Goal: Task Accomplishment & Management: Complete application form

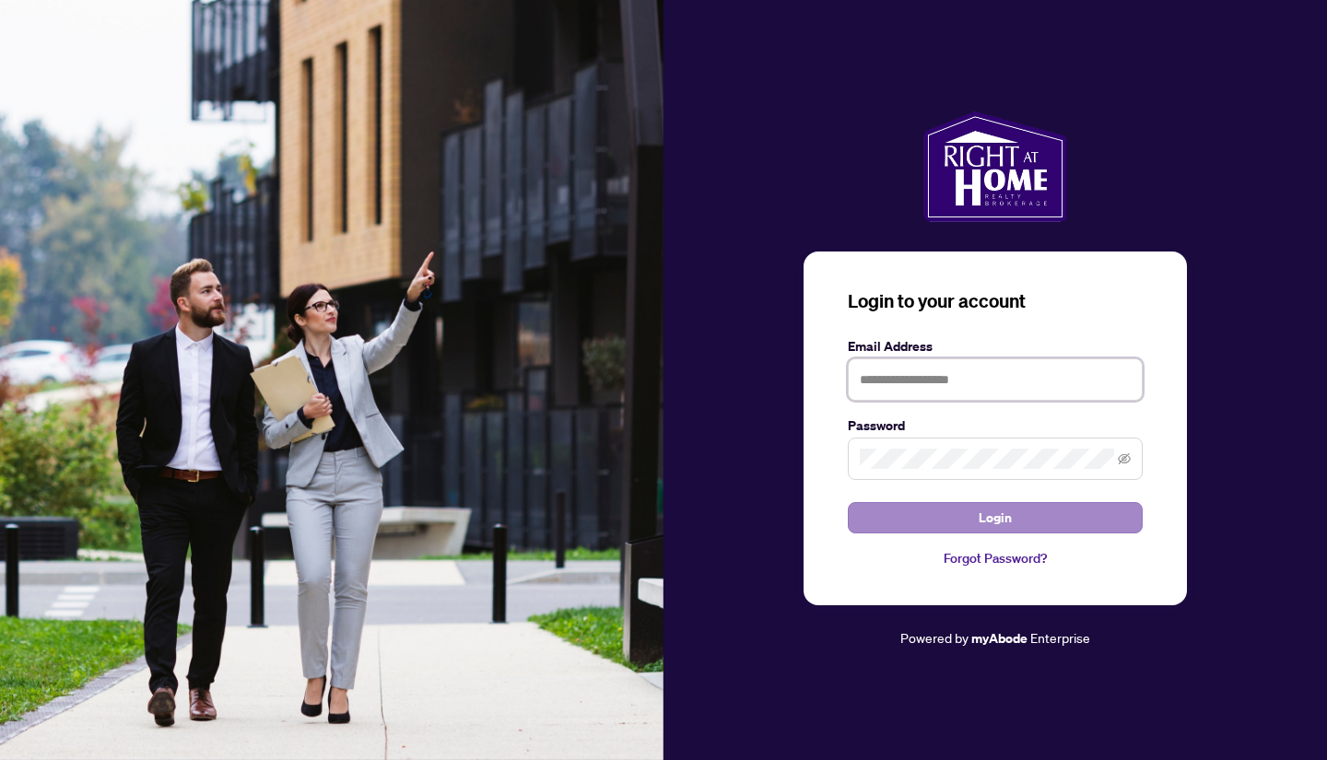
type input "**********"
click at [998, 526] on span "Login" at bounding box center [995, 517] width 33 height 29
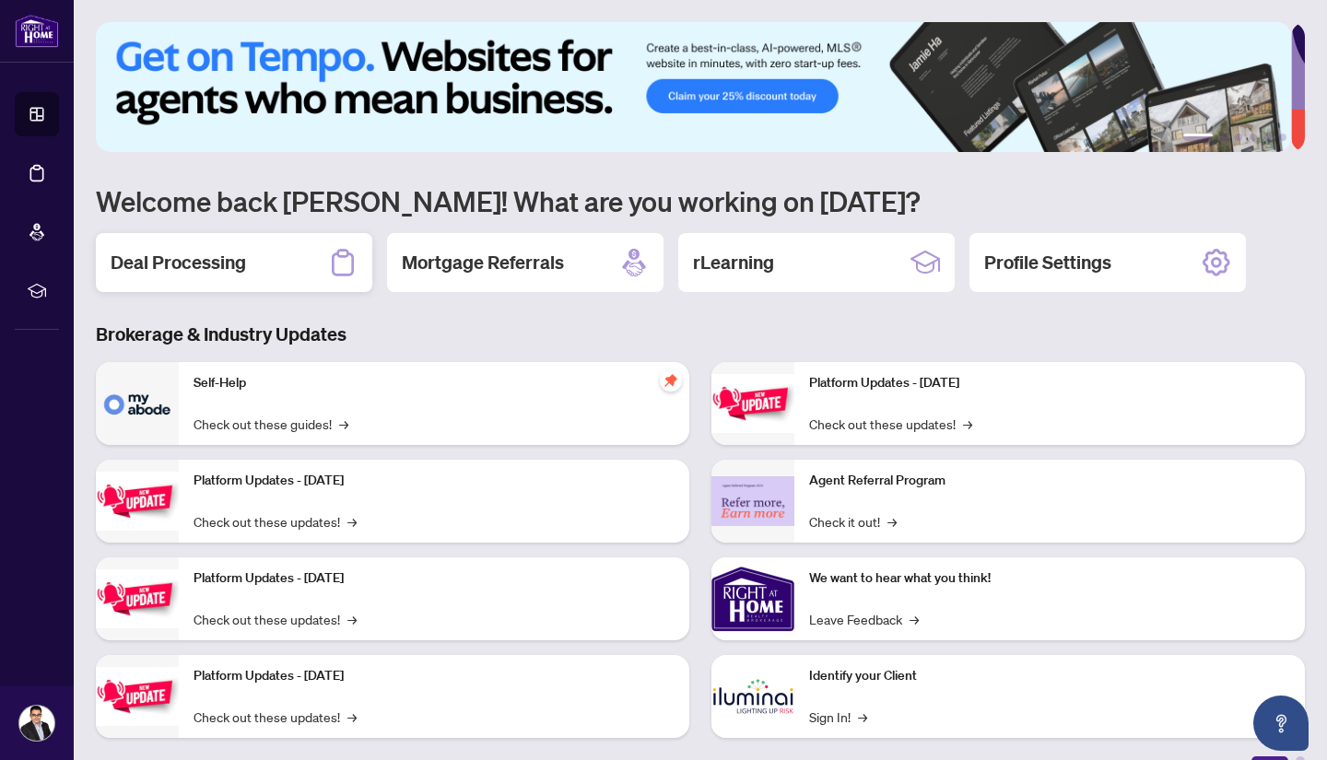
click at [264, 263] on div "Deal Processing" at bounding box center [234, 262] width 276 height 59
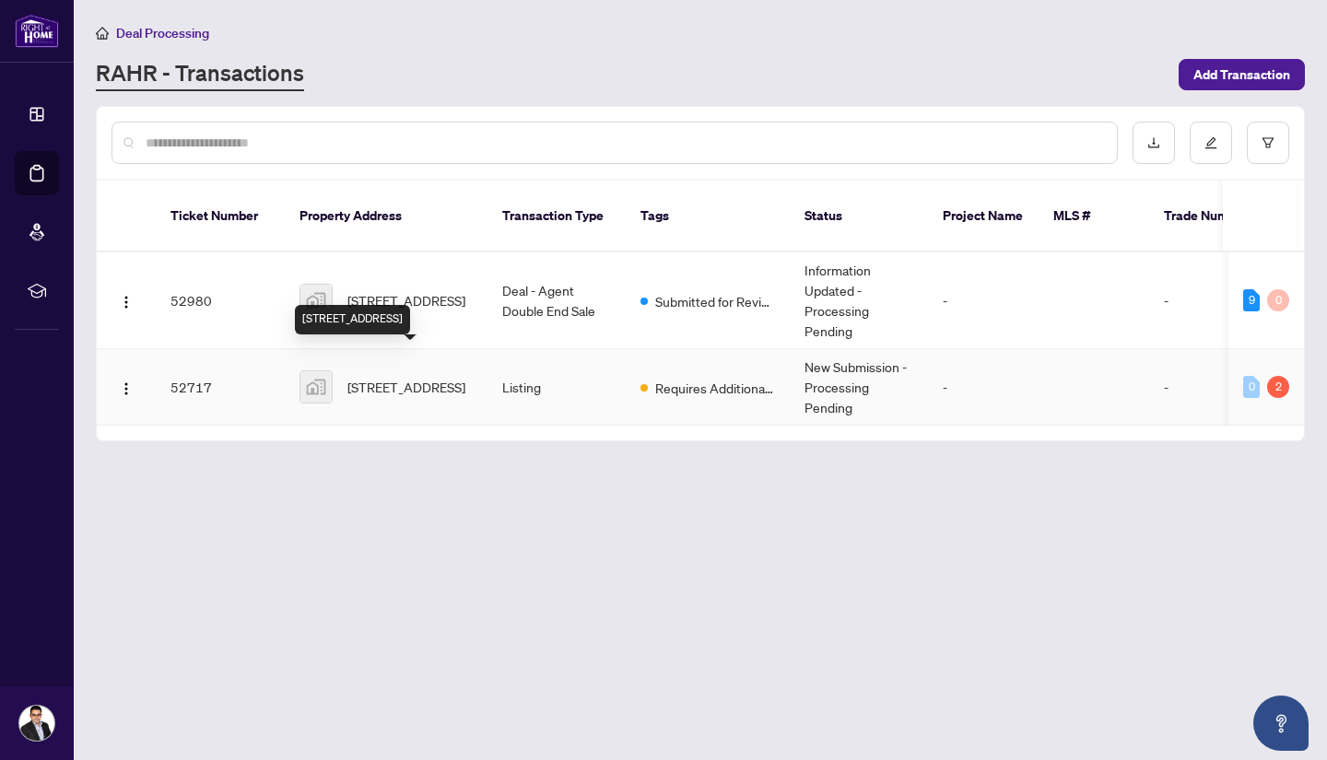
click at [413, 377] on span "[STREET_ADDRESS]" at bounding box center [406, 387] width 118 height 20
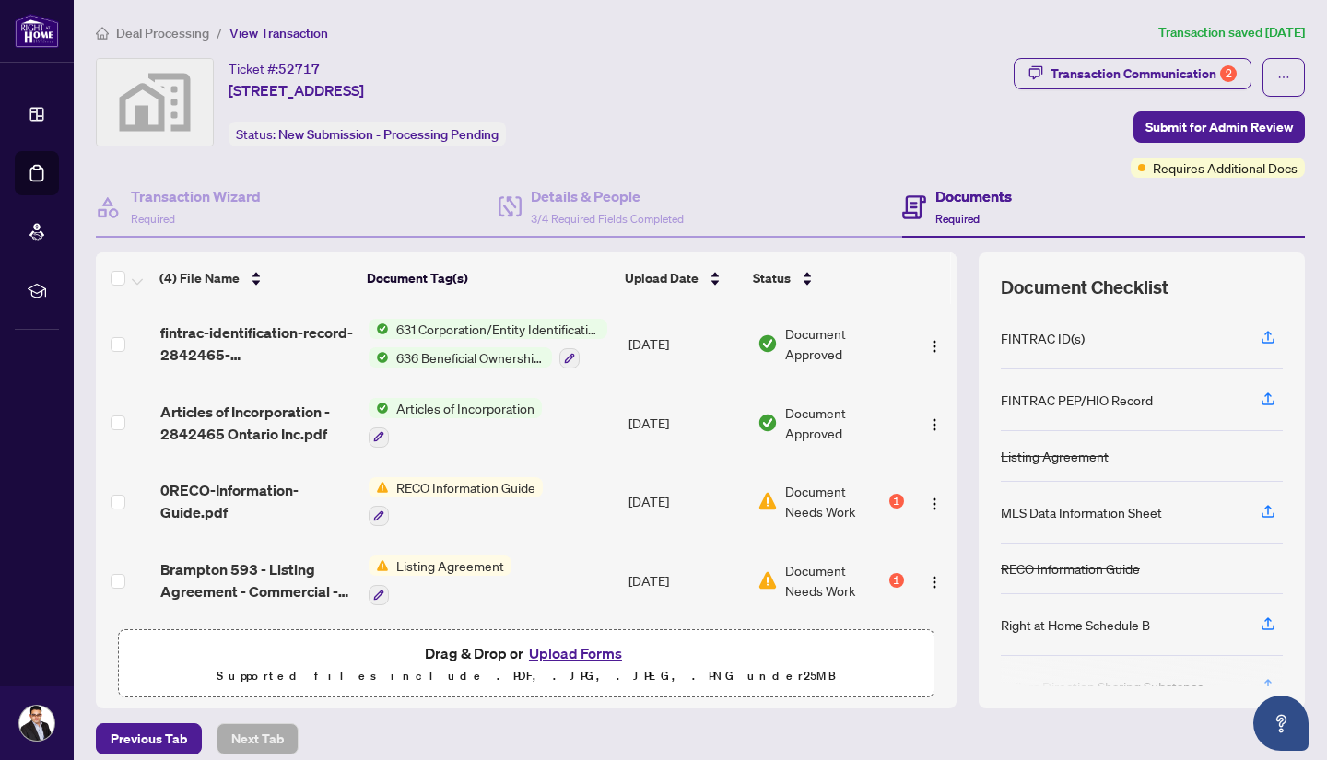
scroll to position [3, 0]
click at [889, 572] on div "1" at bounding box center [896, 579] width 15 height 15
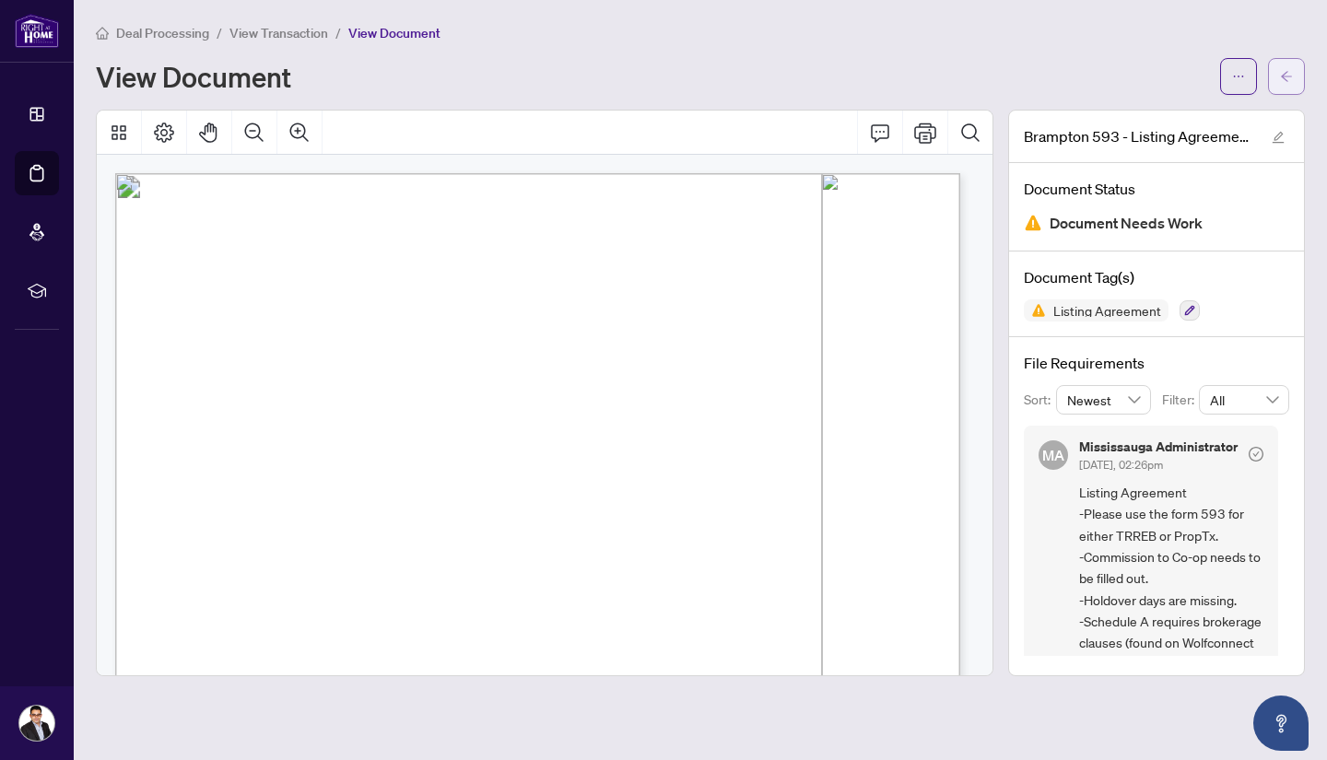
click at [1298, 75] on button "button" at bounding box center [1286, 76] width 37 height 37
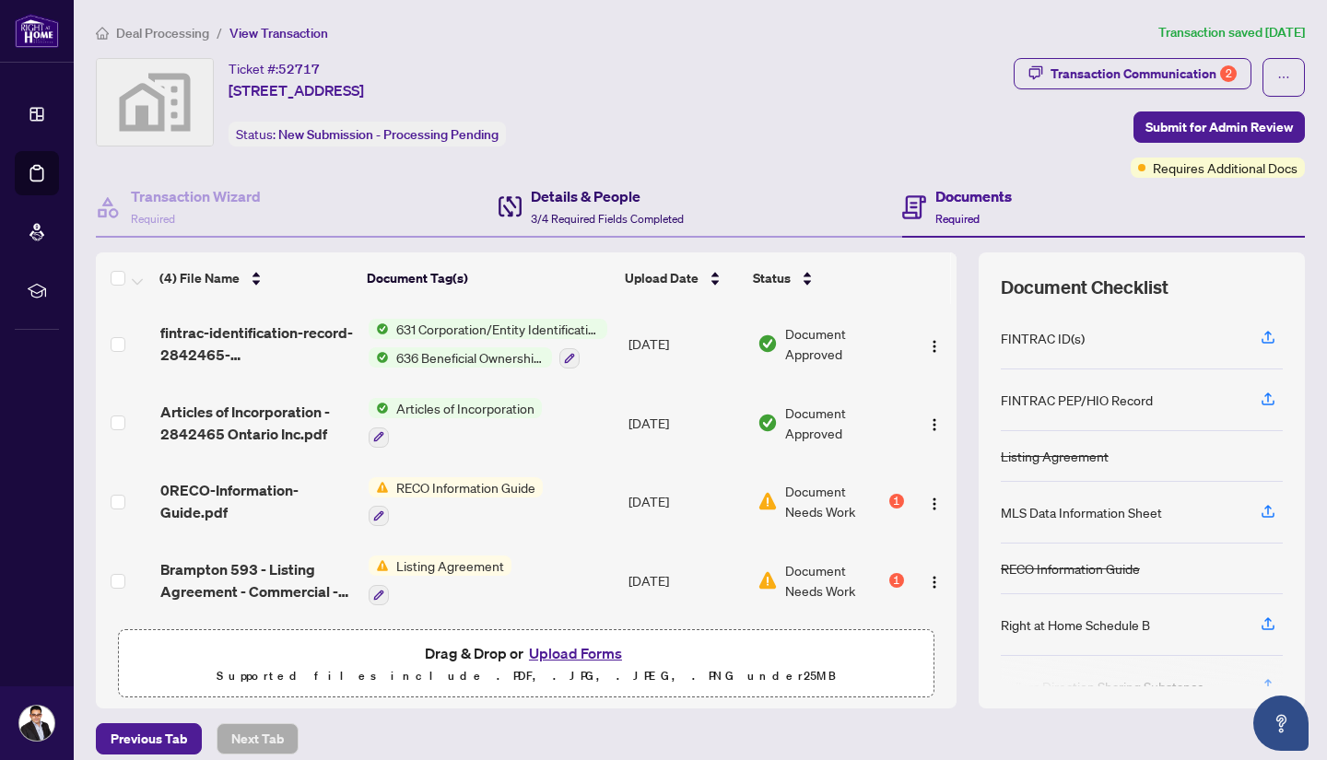
click at [622, 205] on h4 "Details & People" at bounding box center [607, 196] width 153 height 22
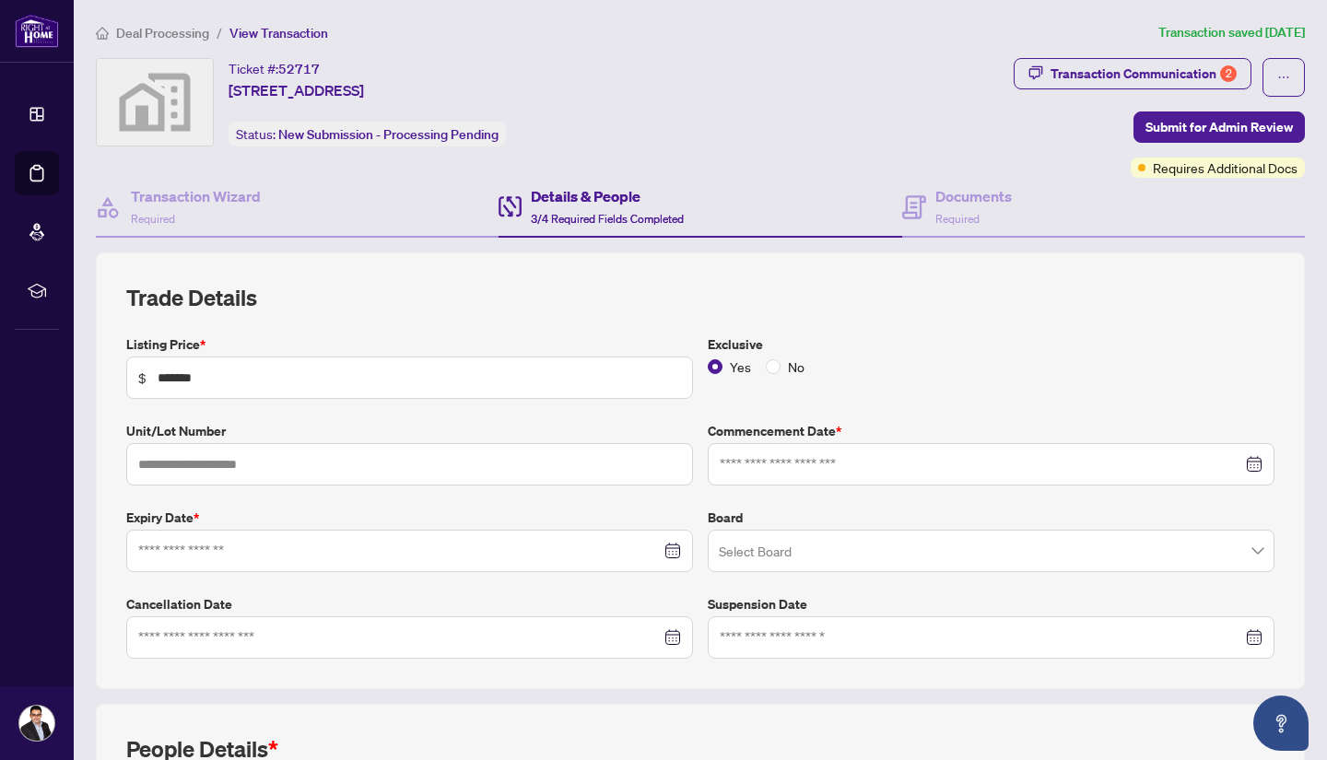
type input "**********"
click at [1204, 170] on span "Requires Additional Docs" at bounding box center [1225, 168] width 145 height 20
click at [1208, 169] on span "Requires Additional Docs" at bounding box center [1225, 168] width 145 height 20
click at [209, 194] on h4 "Transaction Wizard" at bounding box center [196, 196] width 130 height 22
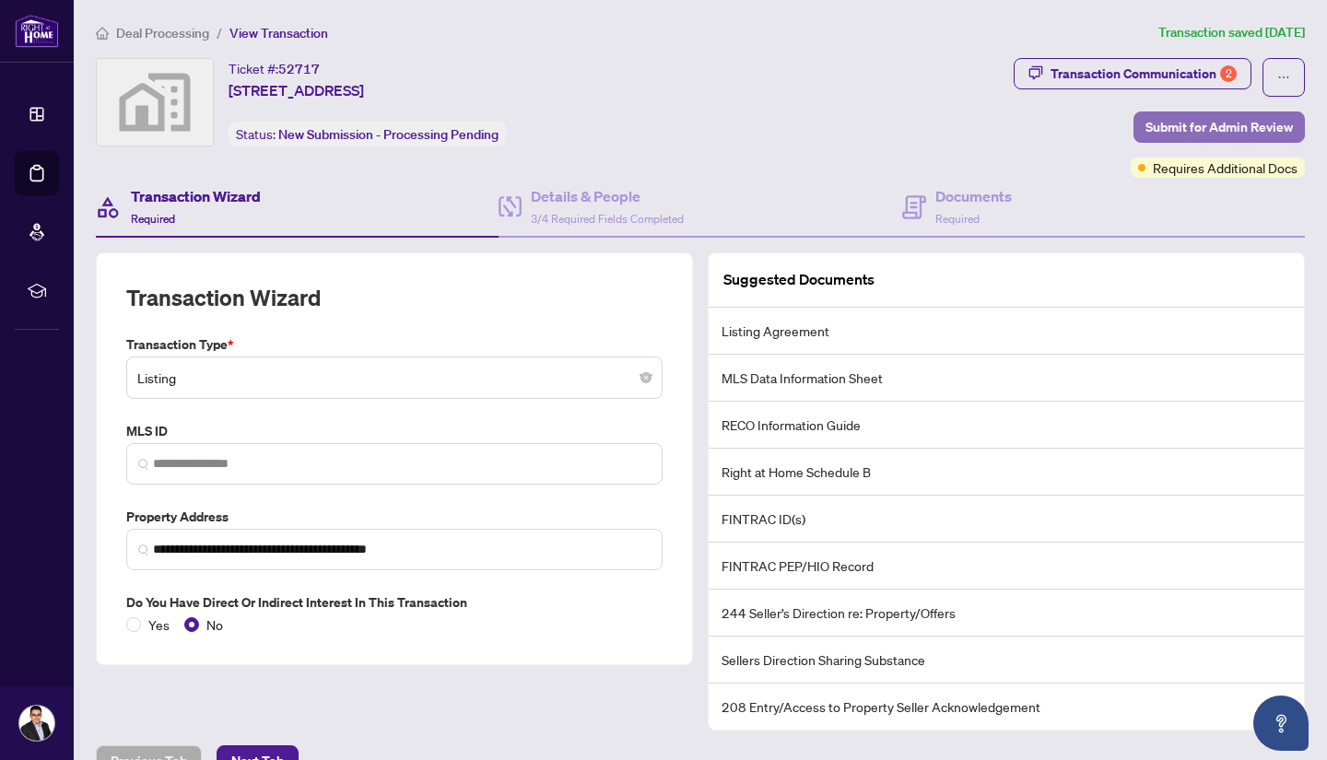
click at [1218, 114] on span "Submit for Admin Review" at bounding box center [1218, 126] width 147 height 29
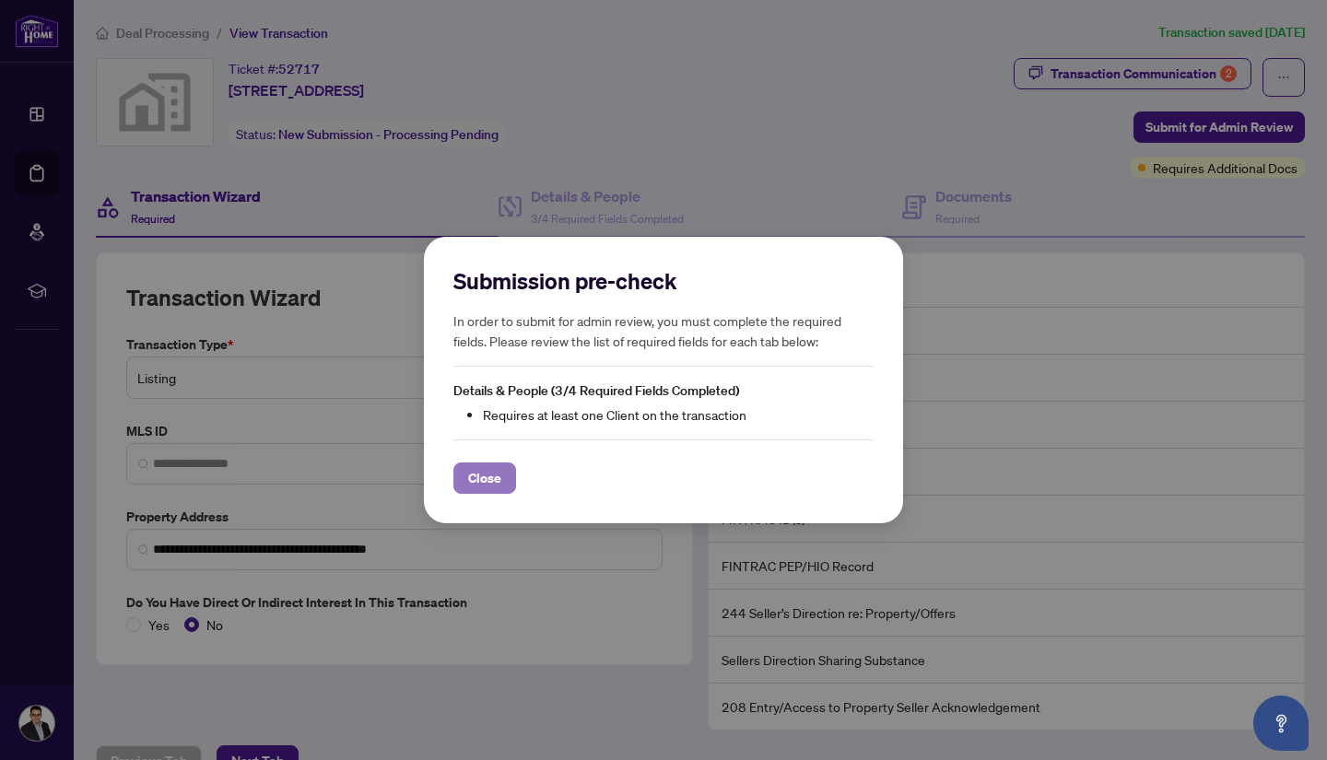
click at [473, 474] on span "Close" at bounding box center [484, 478] width 33 height 29
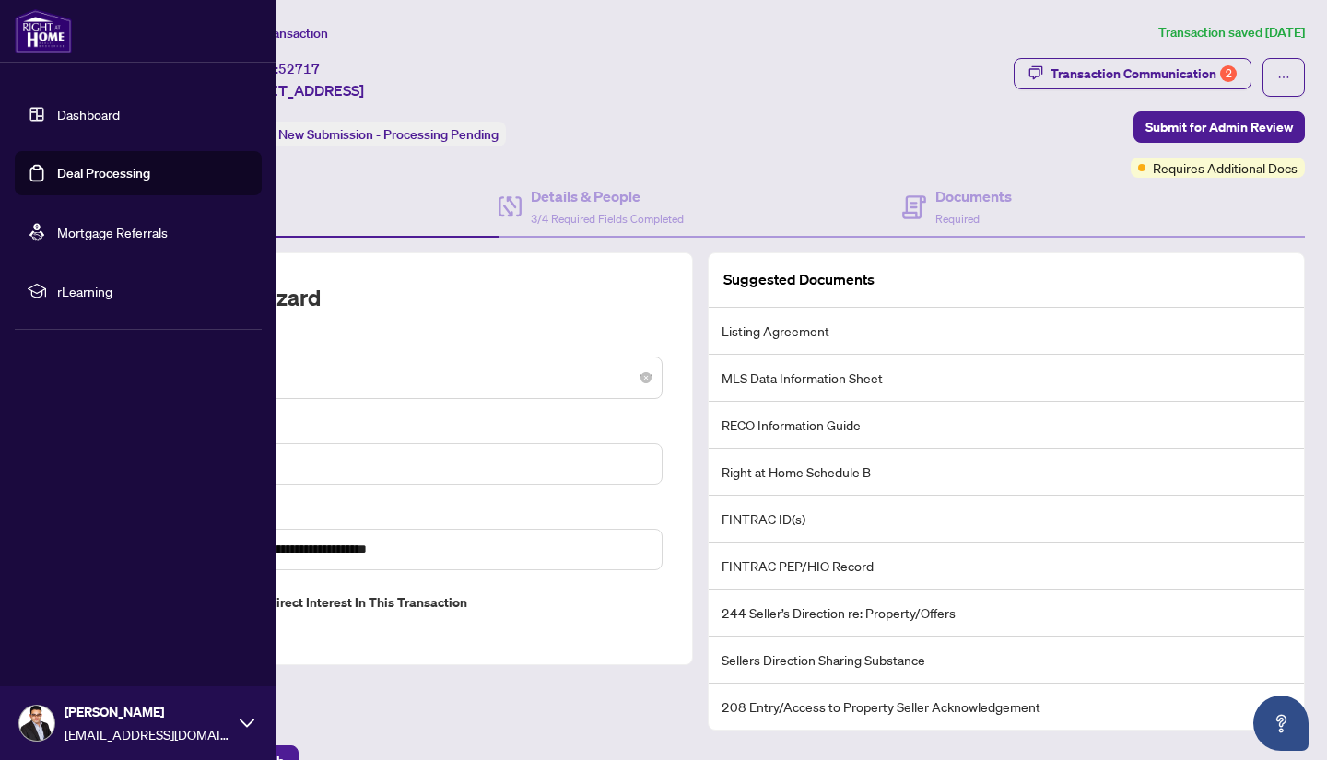
click at [96, 120] on link "Dashboard" at bounding box center [88, 114] width 63 height 17
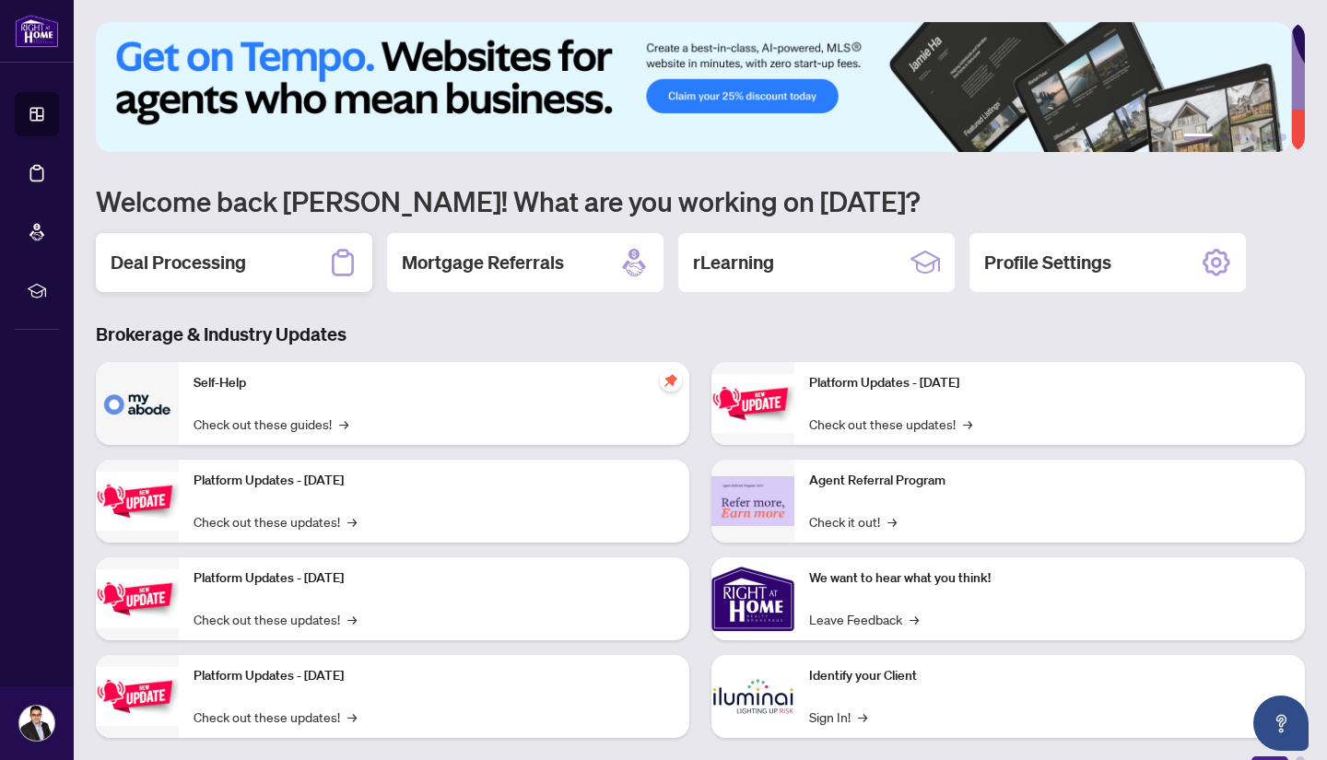
click at [223, 251] on h2 "Deal Processing" at bounding box center [178, 263] width 135 height 26
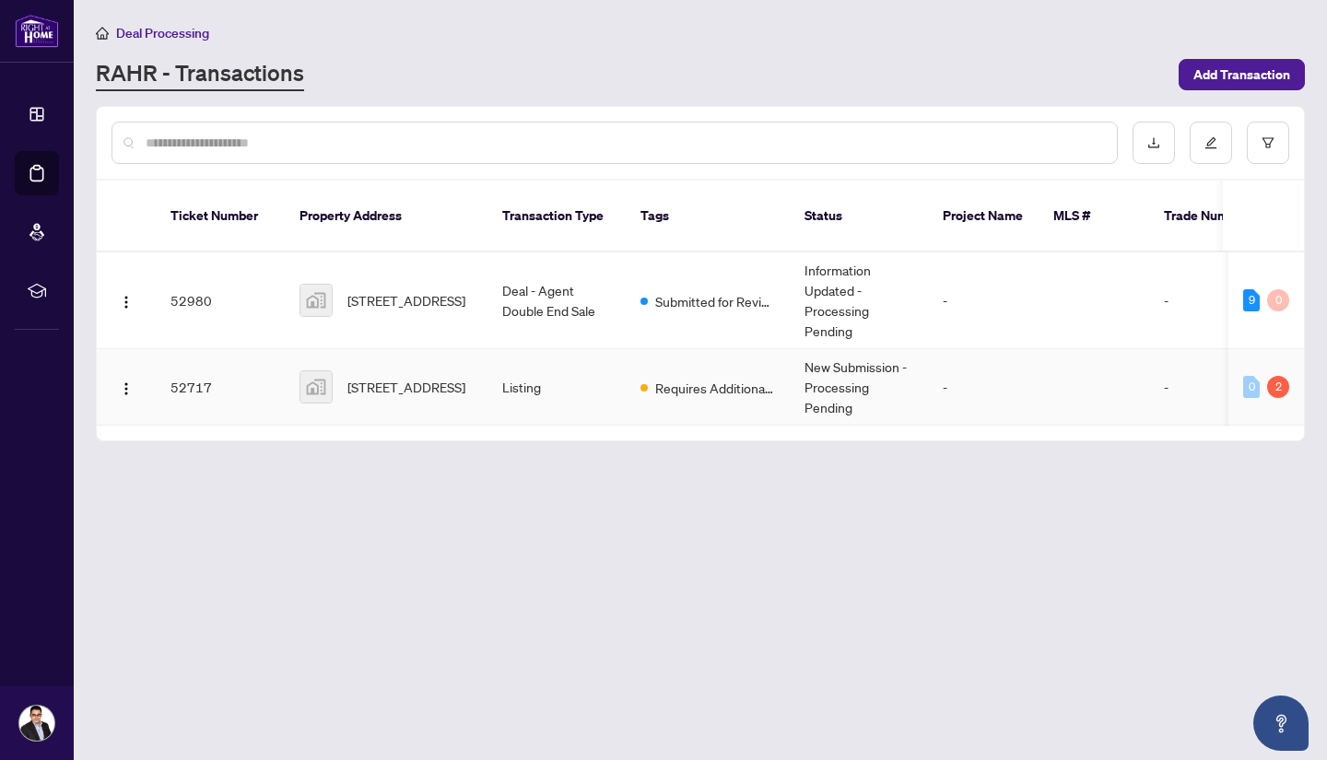
click at [320, 371] on img at bounding box center [315, 386] width 31 height 31
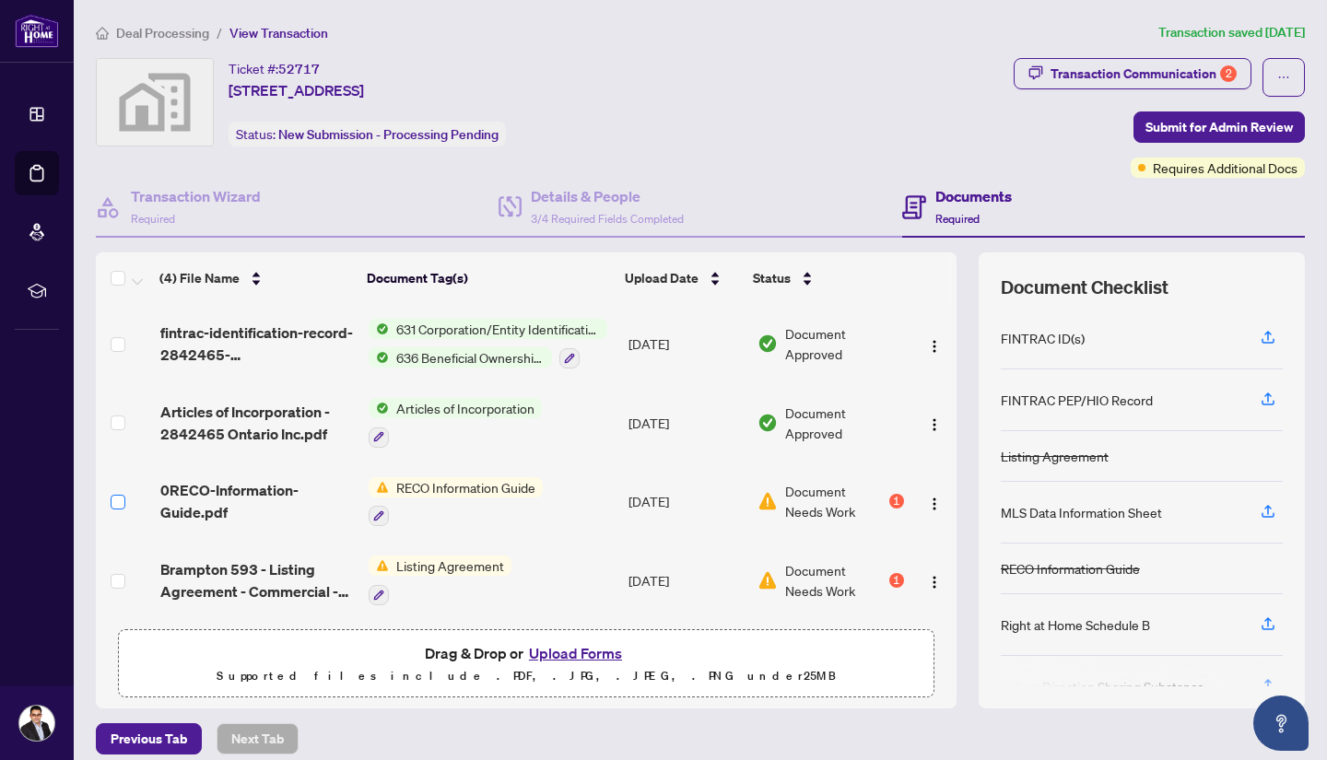
click at [120, 505] on label at bounding box center [118, 502] width 15 height 20
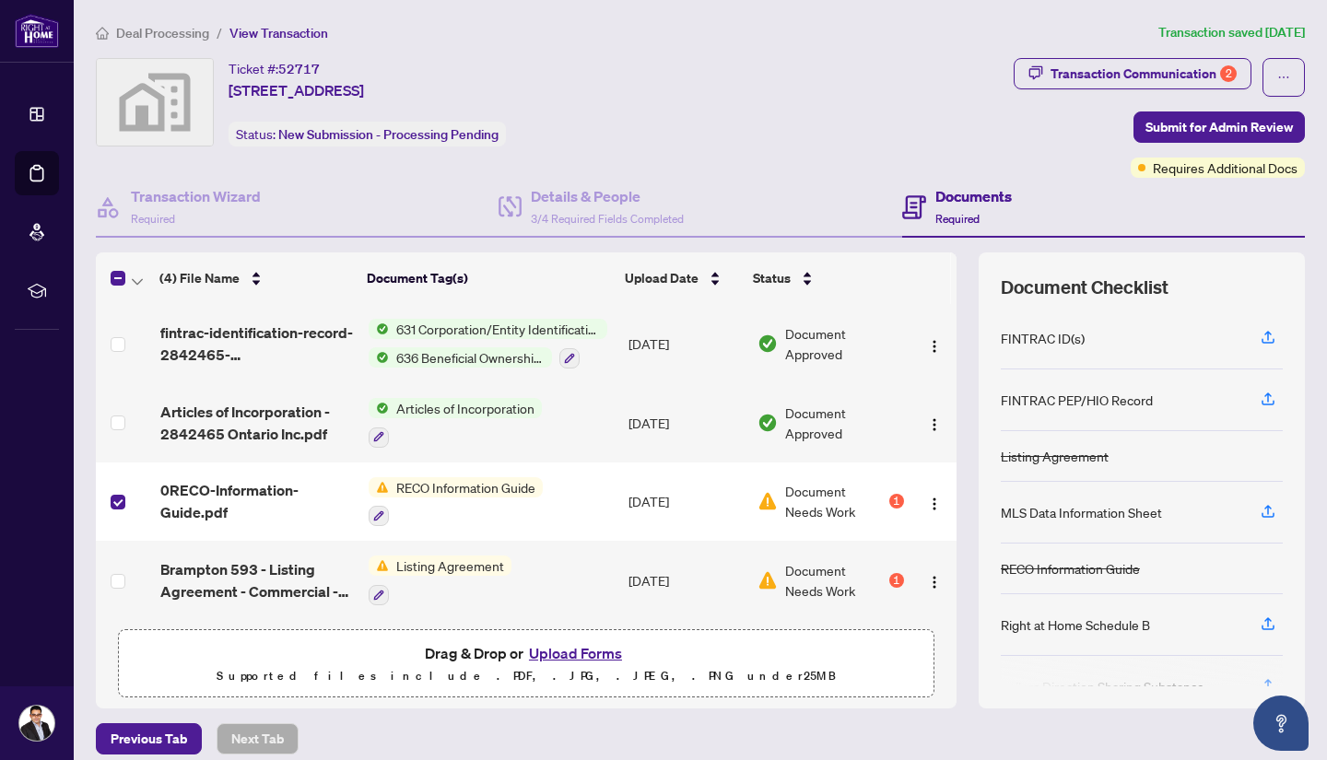
click at [451, 486] on span "RECO Information Guide" at bounding box center [466, 487] width 154 height 20
click at [440, 579] on span "RECO Information Guide" at bounding box center [446, 574] width 154 height 20
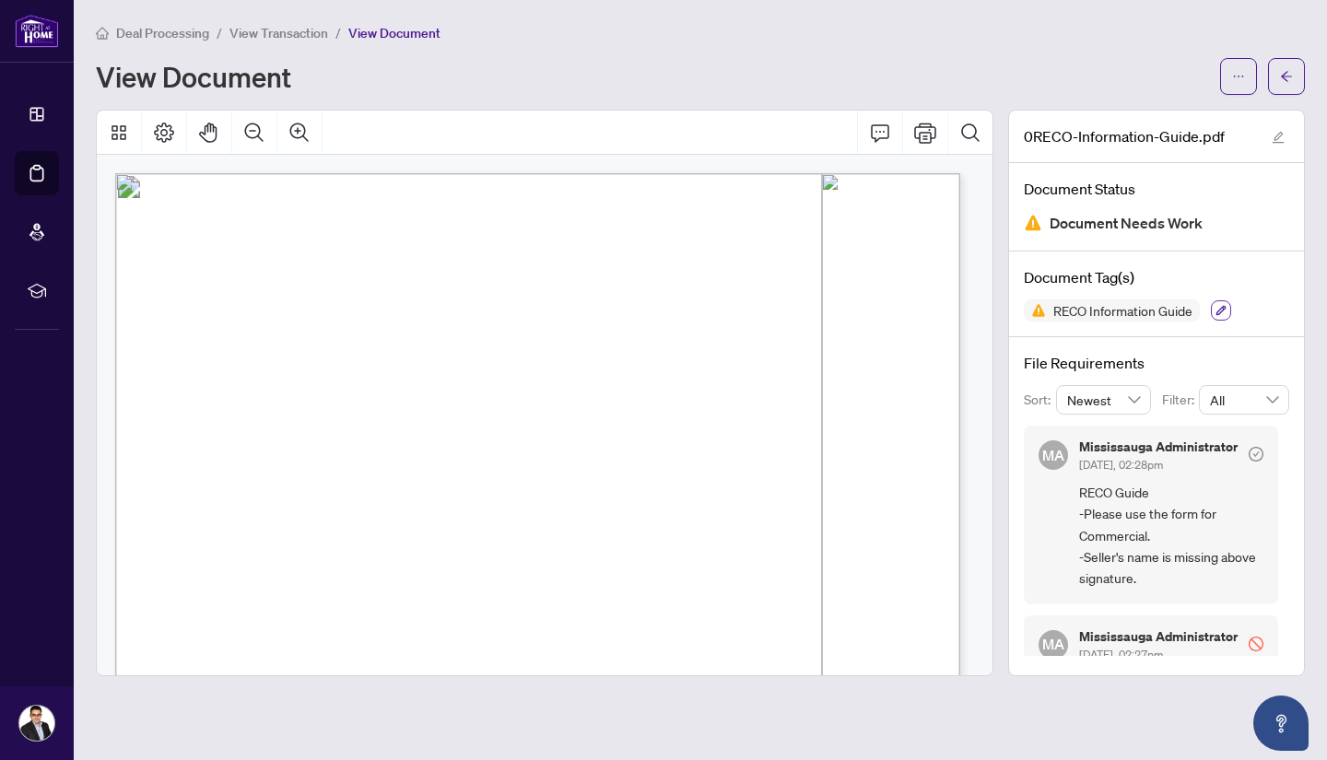
click at [1227, 305] on icon "button" at bounding box center [1220, 310] width 11 height 11
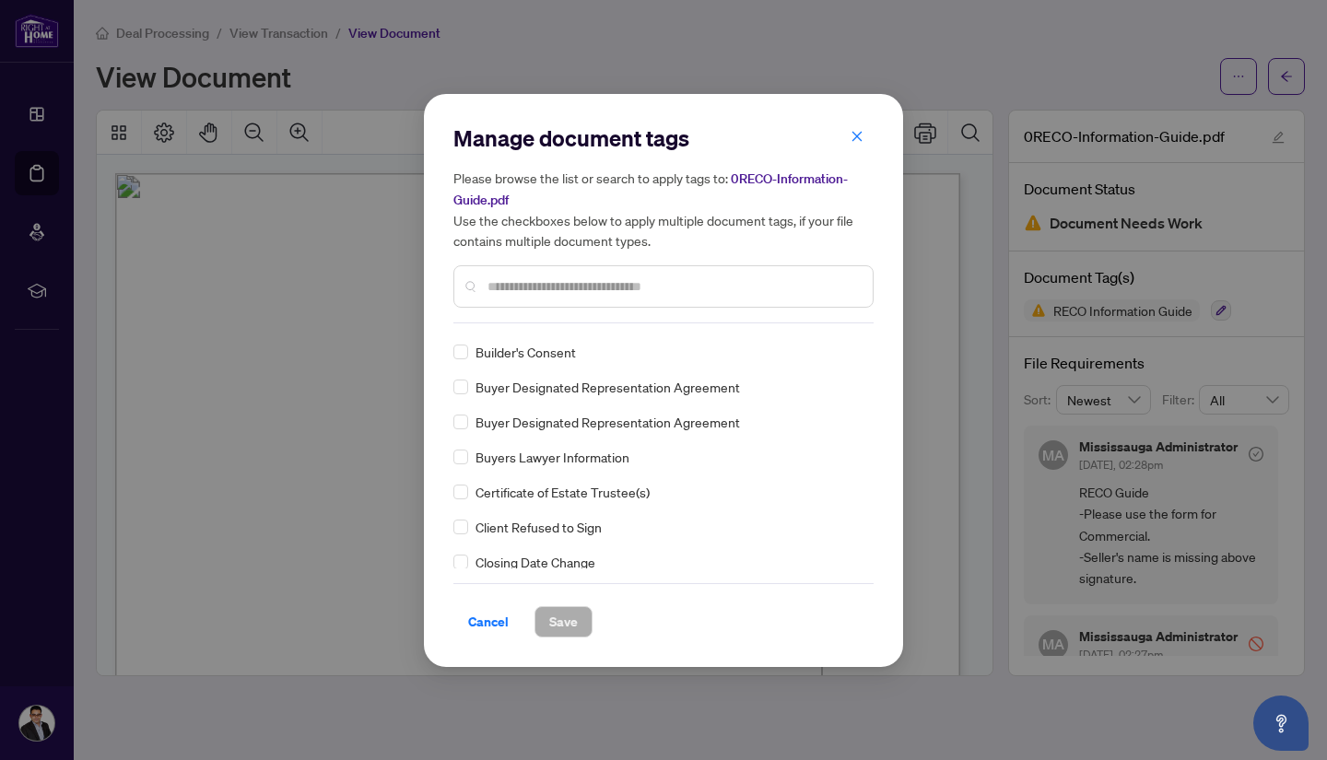
scroll to position [369, 0]
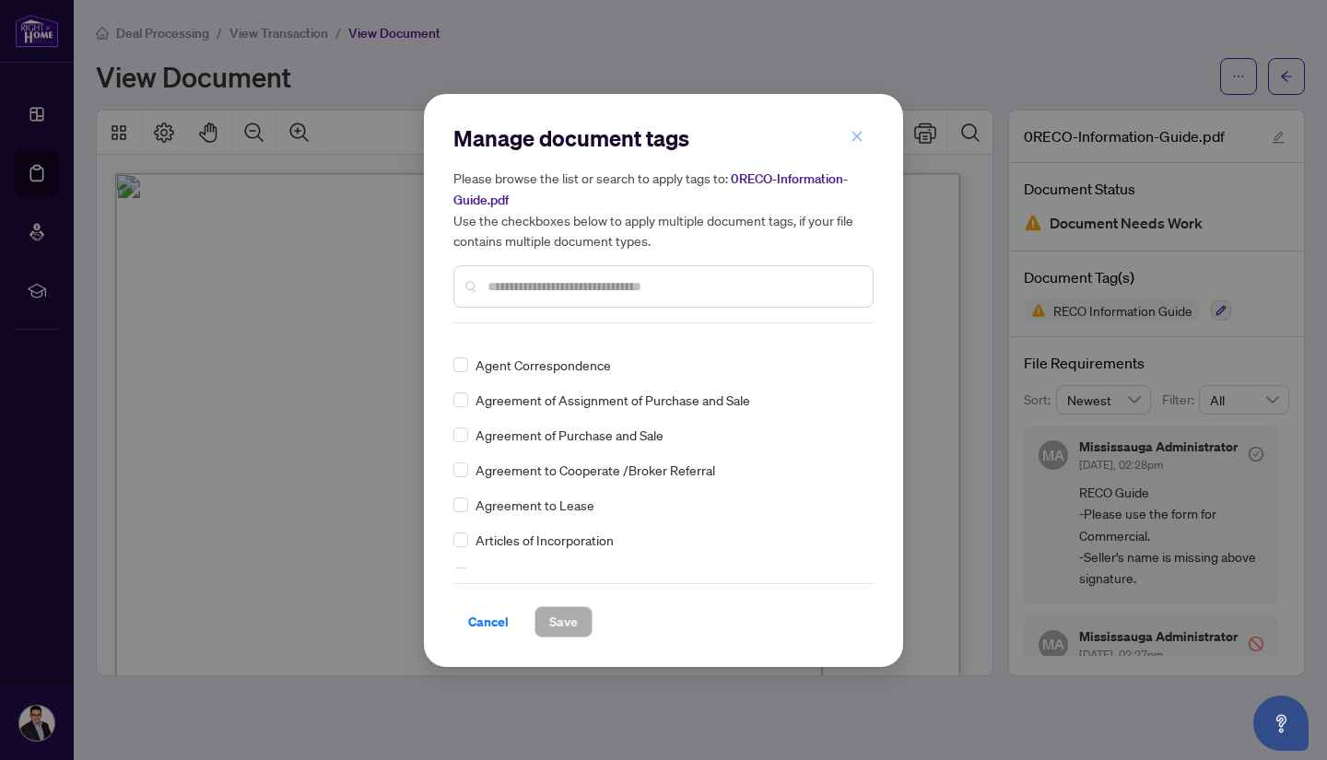
click at [851, 138] on icon "close" at bounding box center [857, 136] width 13 height 13
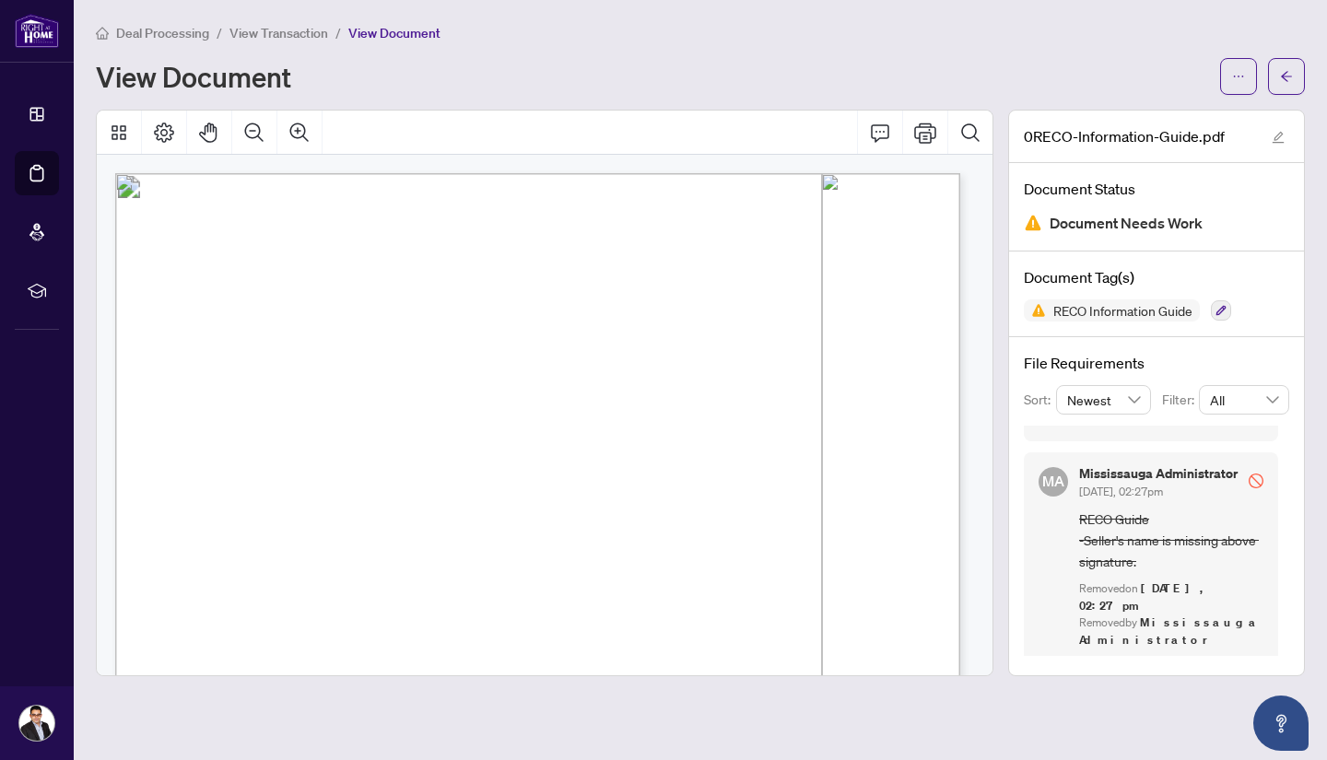
scroll to position [195, 0]
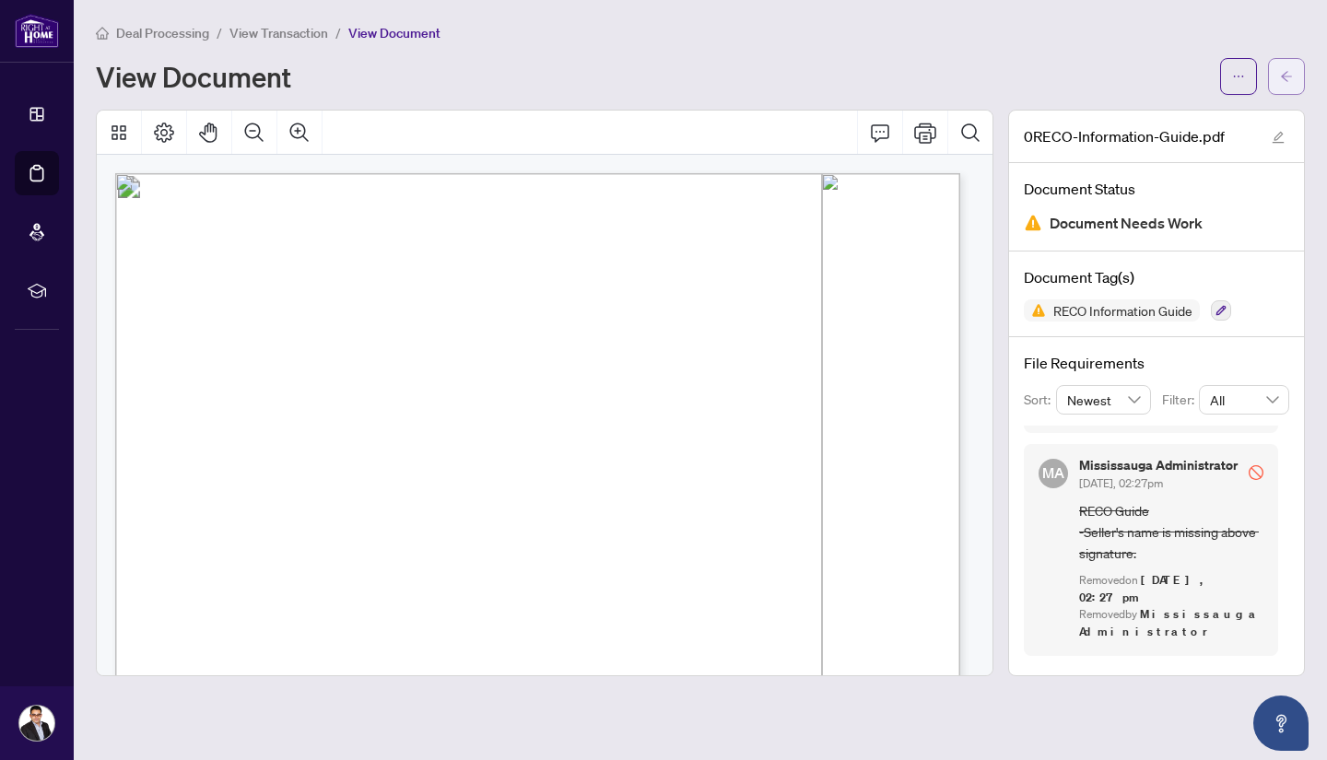
click at [1286, 83] on span "button" at bounding box center [1286, 76] width 13 height 29
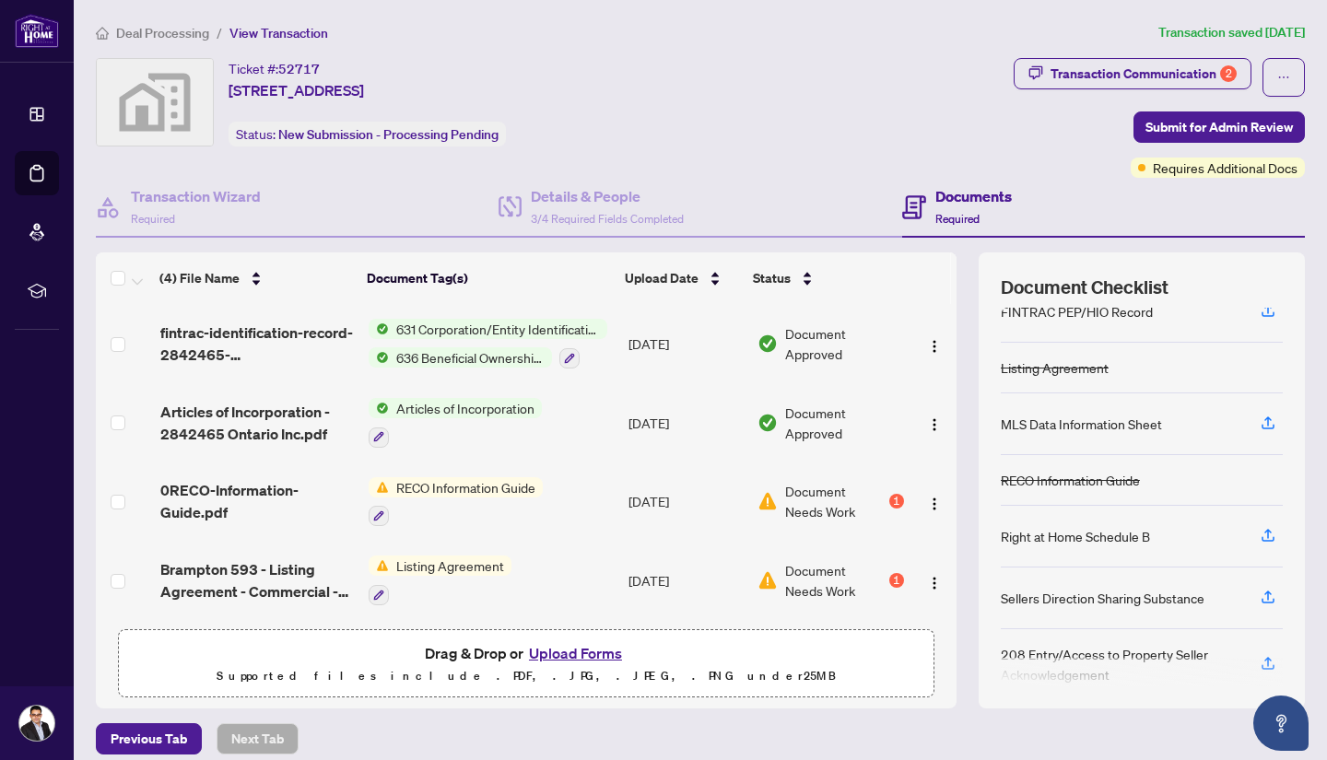
scroll to position [170, 0]
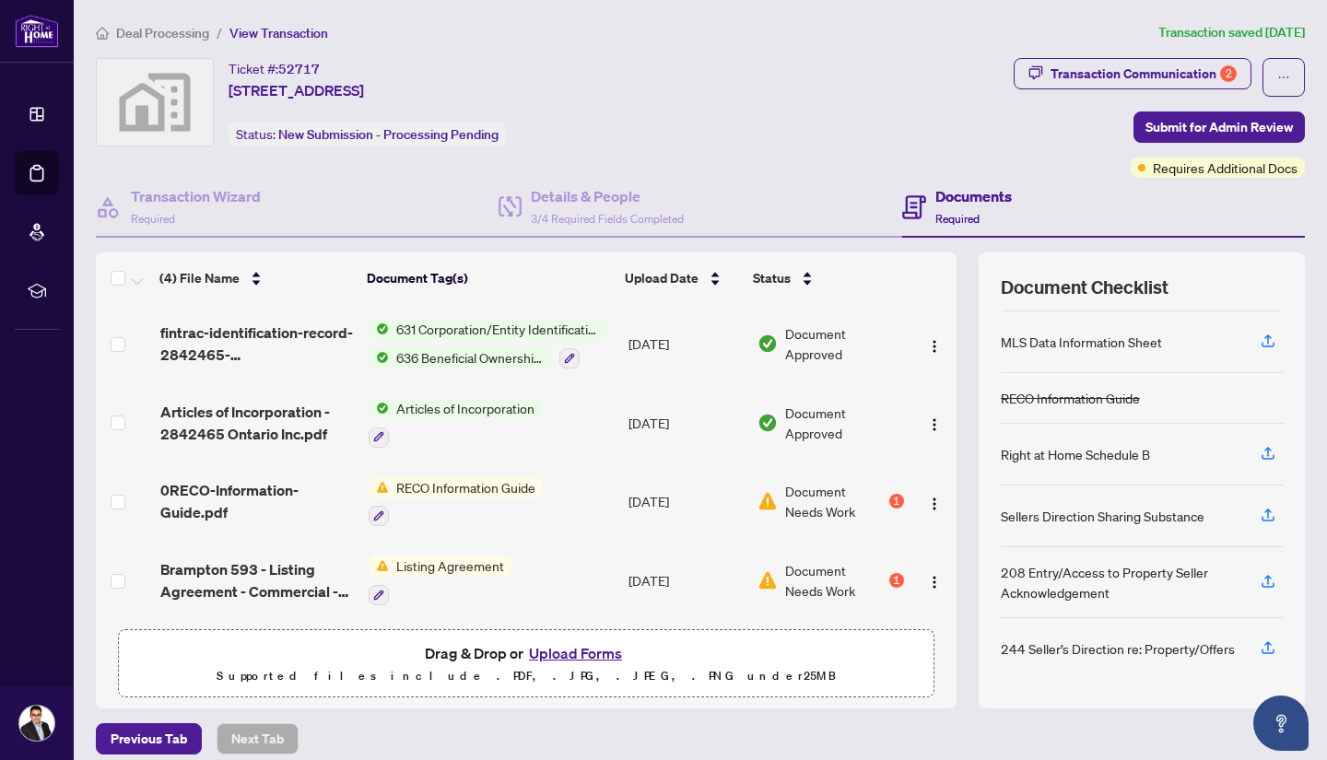
click at [564, 646] on button "Upload Forms" at bounding box center [575, 653] width 104 height 24
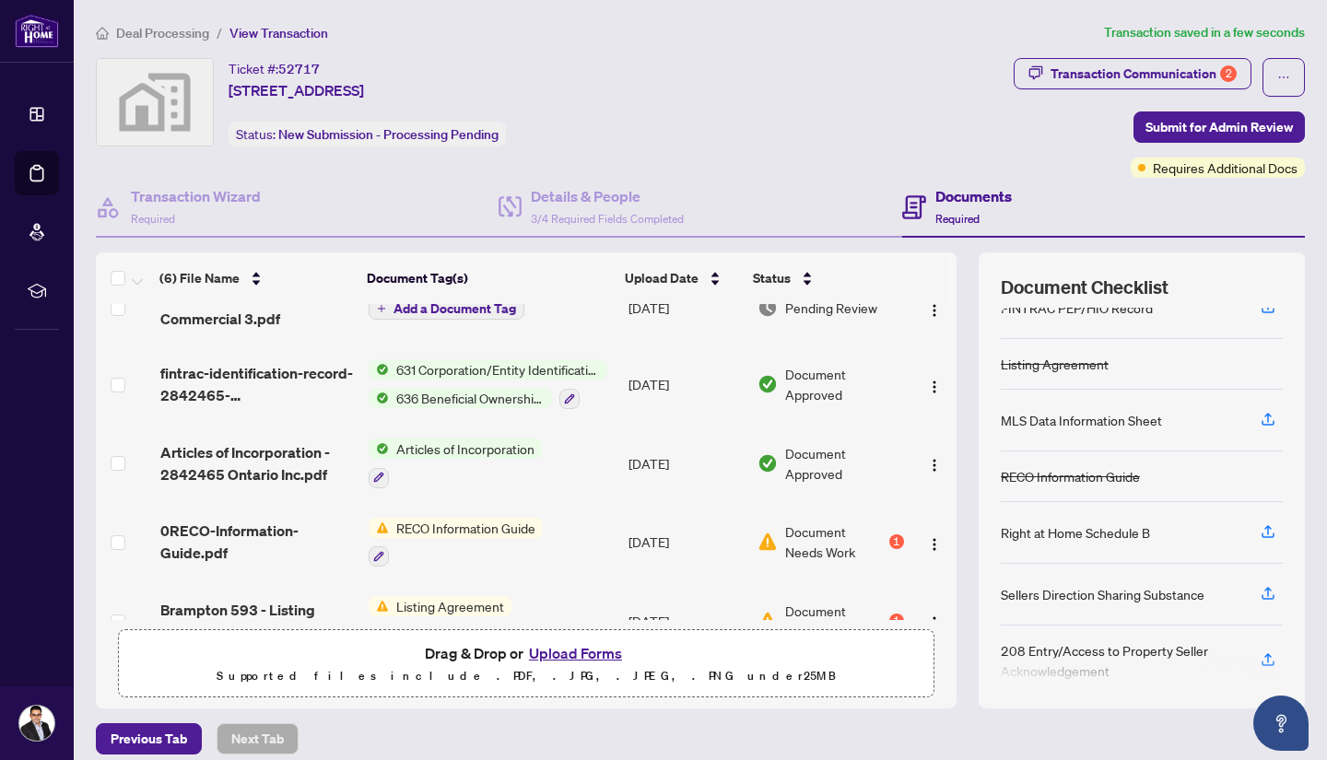
scroll to position [135, 0]
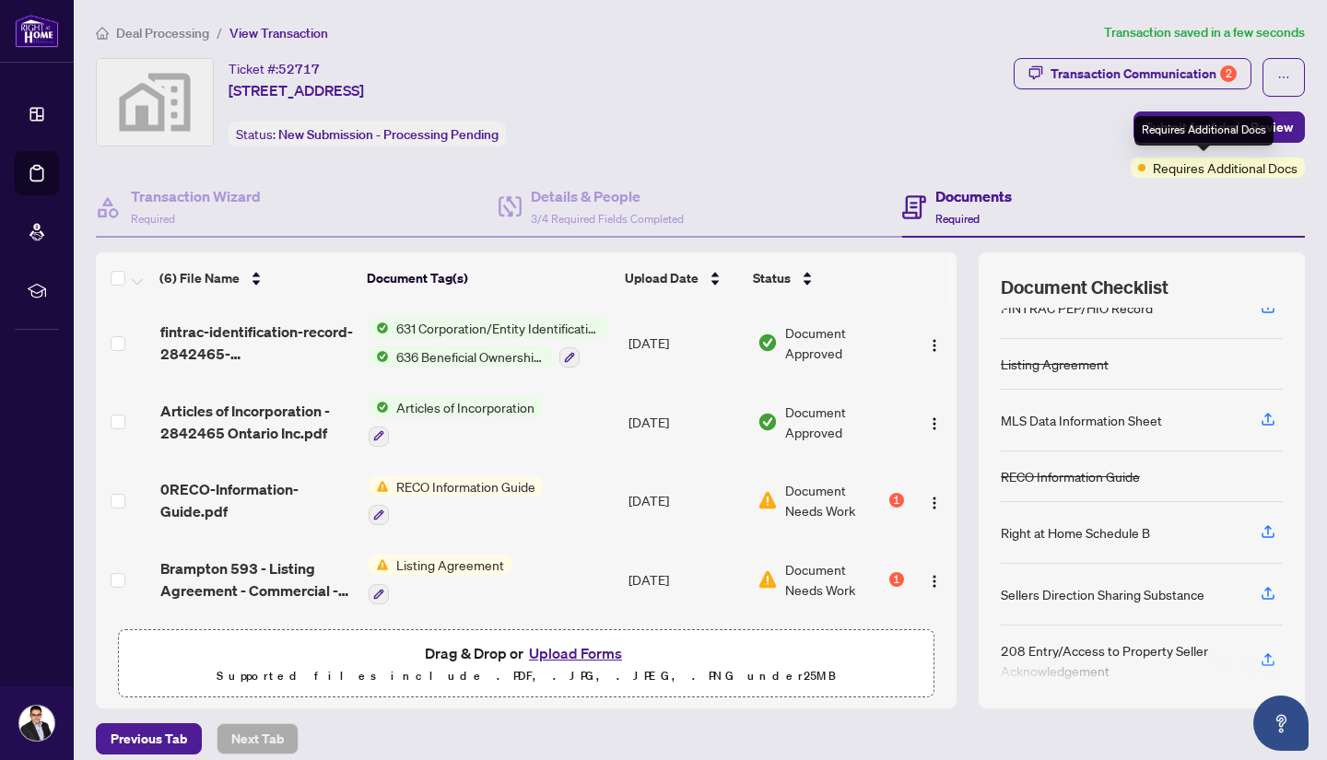
click at [1208, 130] on div "Requires Additional Docs" at bounding box center [1203, 130] width 139 height 29
click at [1230, 114] on span "Submit for Admin Review" at bounding box center [1218, 126] width 147 height 29
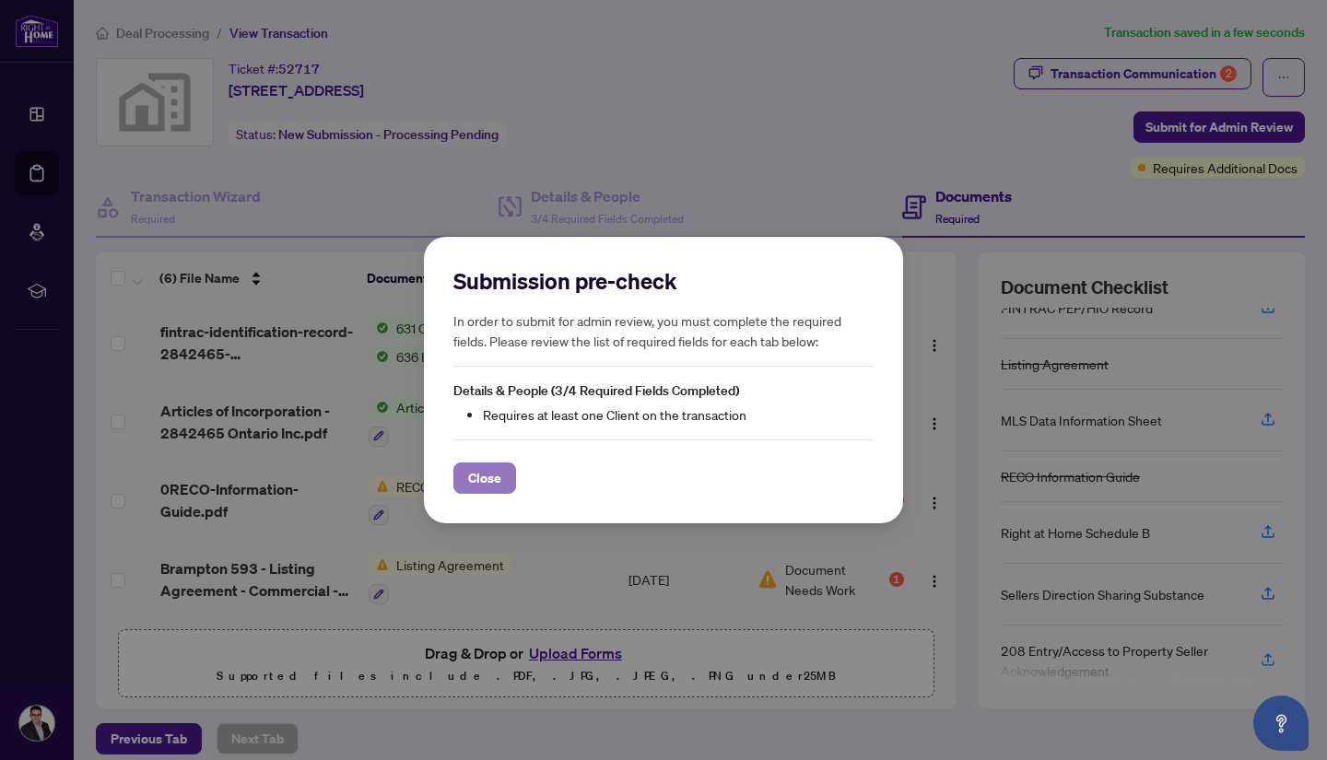
click at [479, 476] on span "Close" at bounding box center [484, 478] width 33 height 29
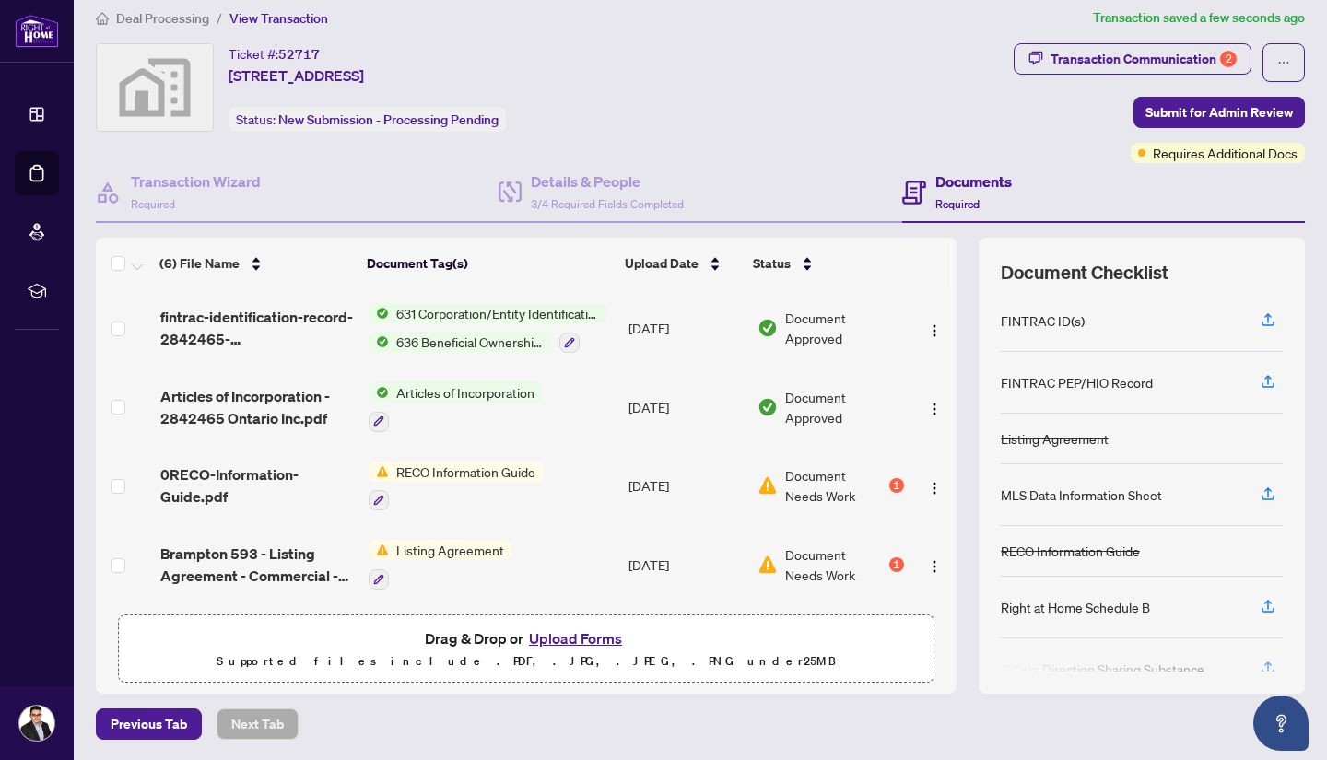
scroll to position [0, 0]
click at [927, 482] on img "button" at bounding box center [934, 488] width 15 height 15
click at [687, 687] on div "(6) File Name Document Tag(s) Upload Date Status TORON1.PDF Add a Document Tag …" at bounding box center [526, 466] width 861 height 456
click at [167, 728] on span "Previous Tab" at bounding box center [149, 724] width 76 height 29
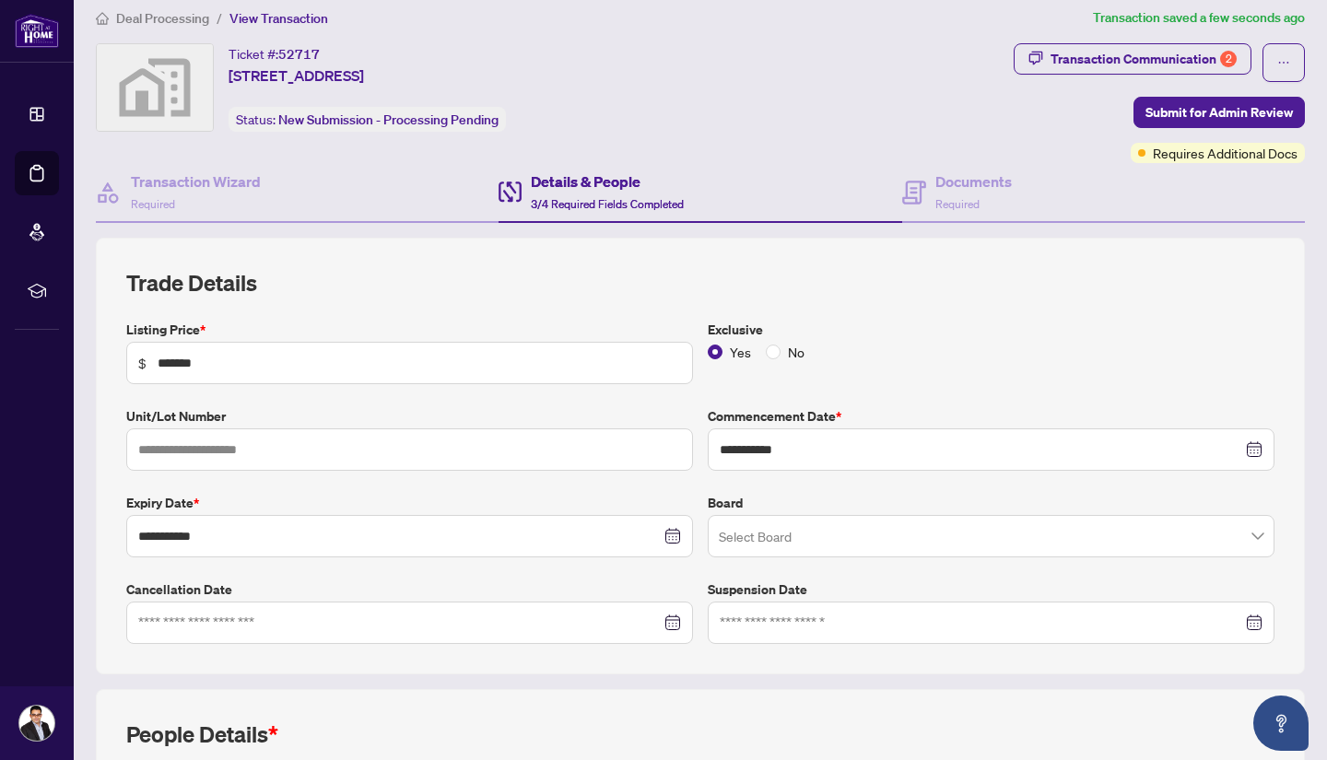
scroll to position [351, 0]
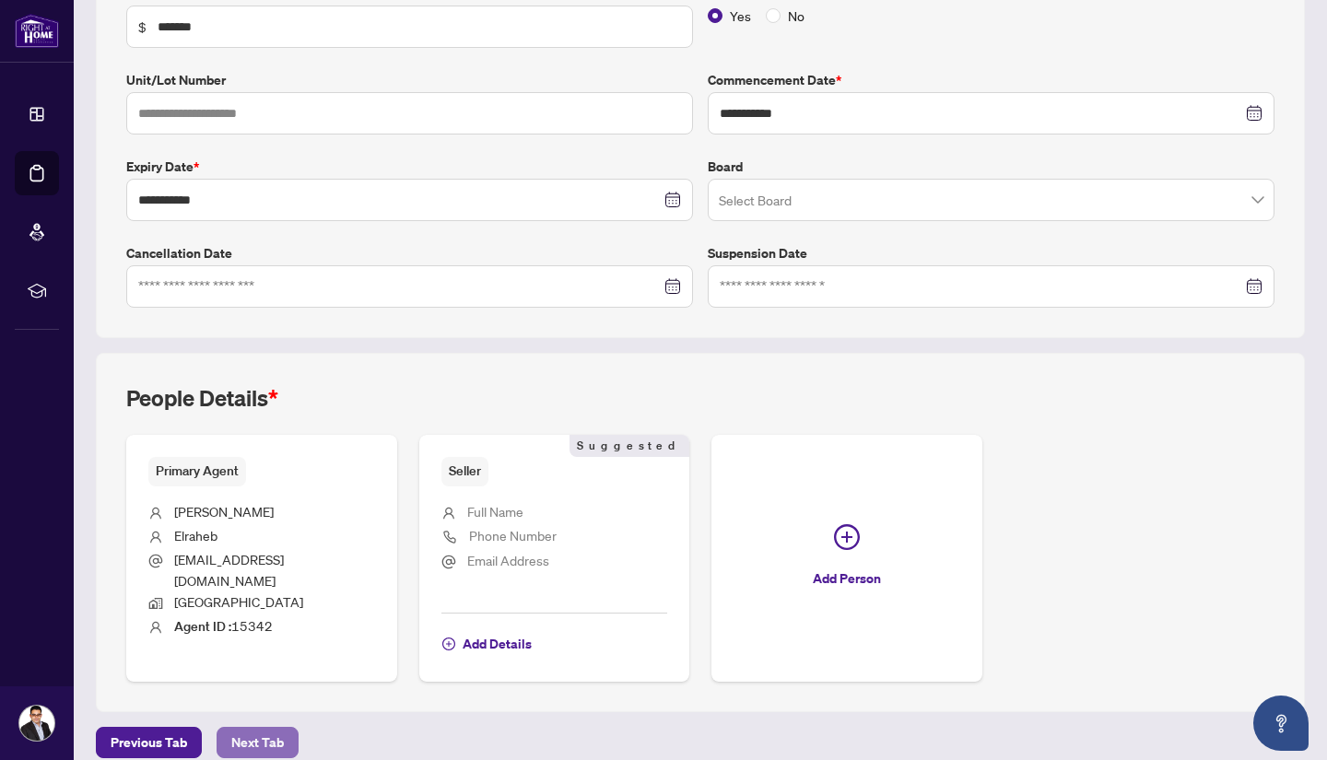
click at [252, 728] on span "Next Tab" at bounding box center [257, 742] width 53 height 29
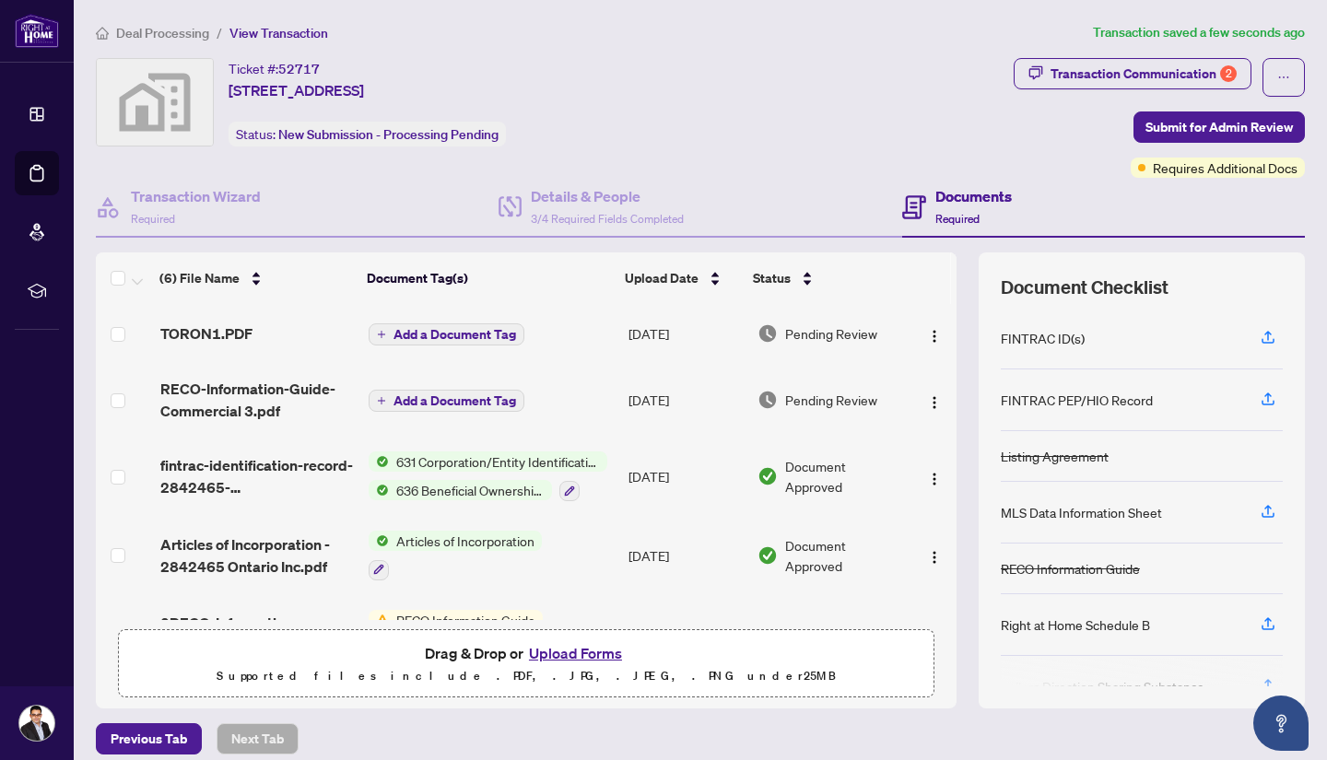
drag, startPoint x: 573, startPoint y: 646, endPoint x: 936, endPoint y: 480, distance: 399.2
click at [936, 480] on div "(6) File Name Document Tag(s) Upload Date Status TORON1.PDF Add a Document Tag …" at bounding box center [526, 480] width 861 height 456
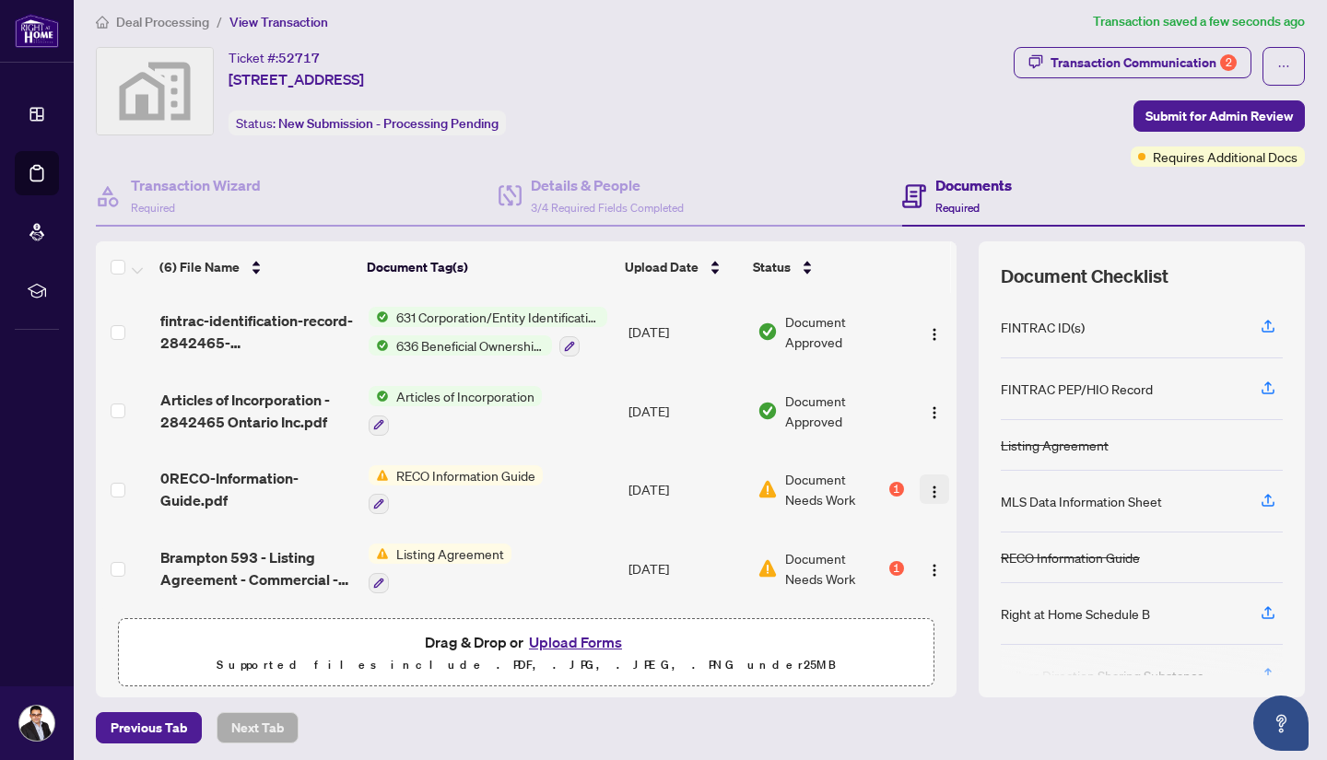
scroll to position [15, 0]
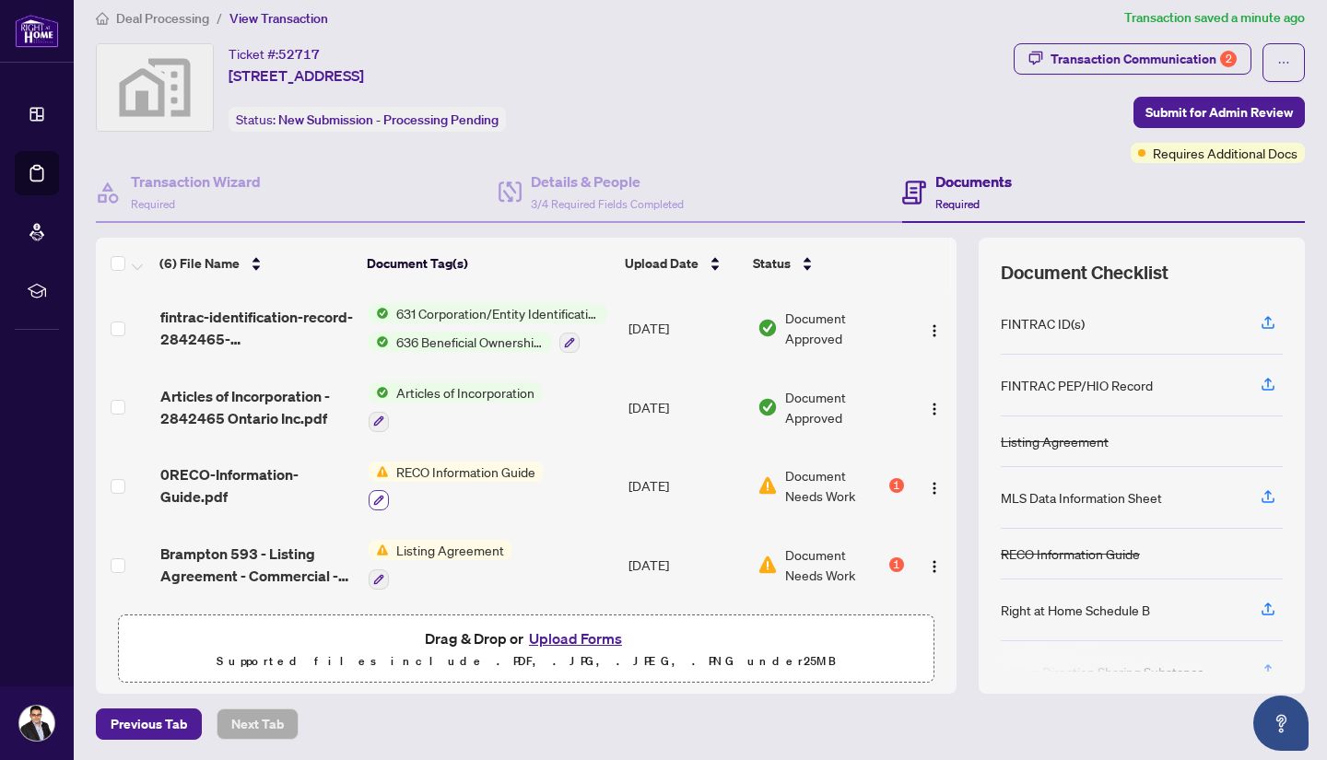
click at [373, 495] on icon "button" at bounding box center [378, 500] width 11 height 11
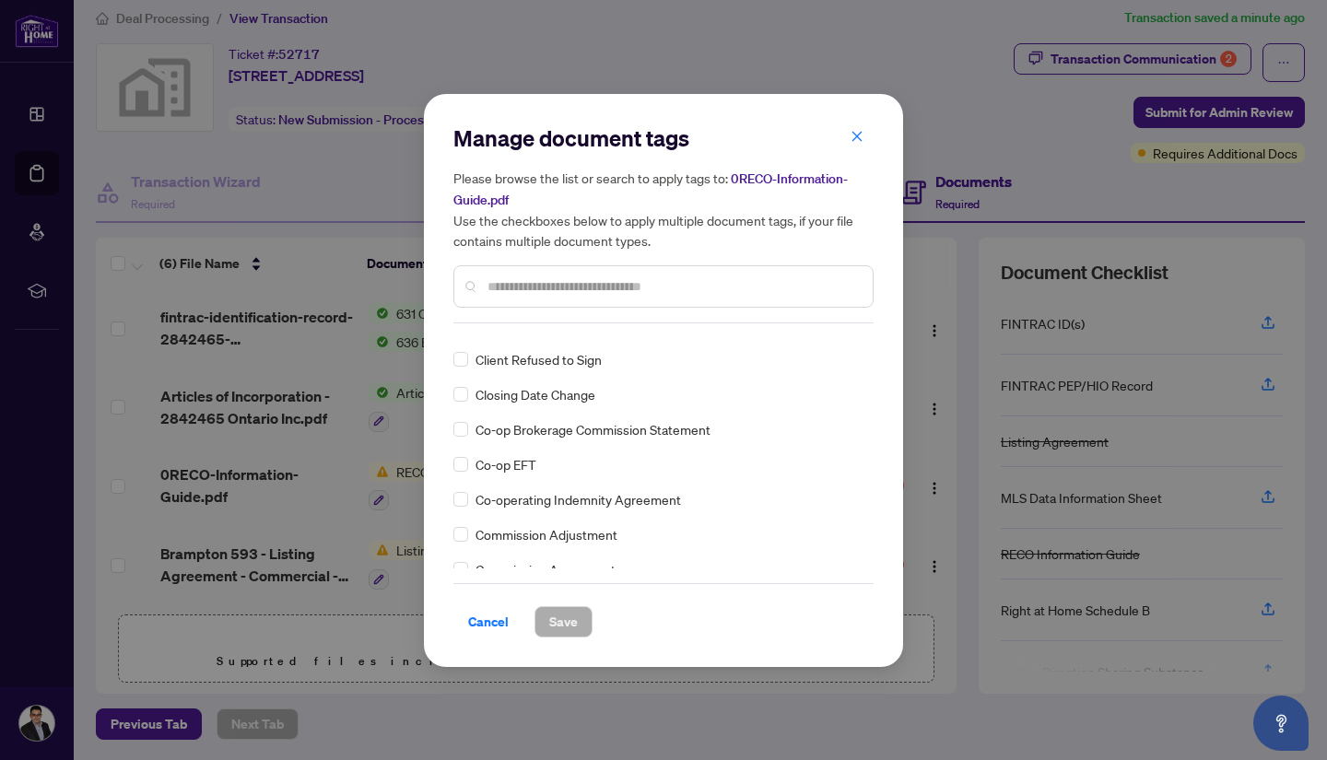
scroll to position [0, 0]
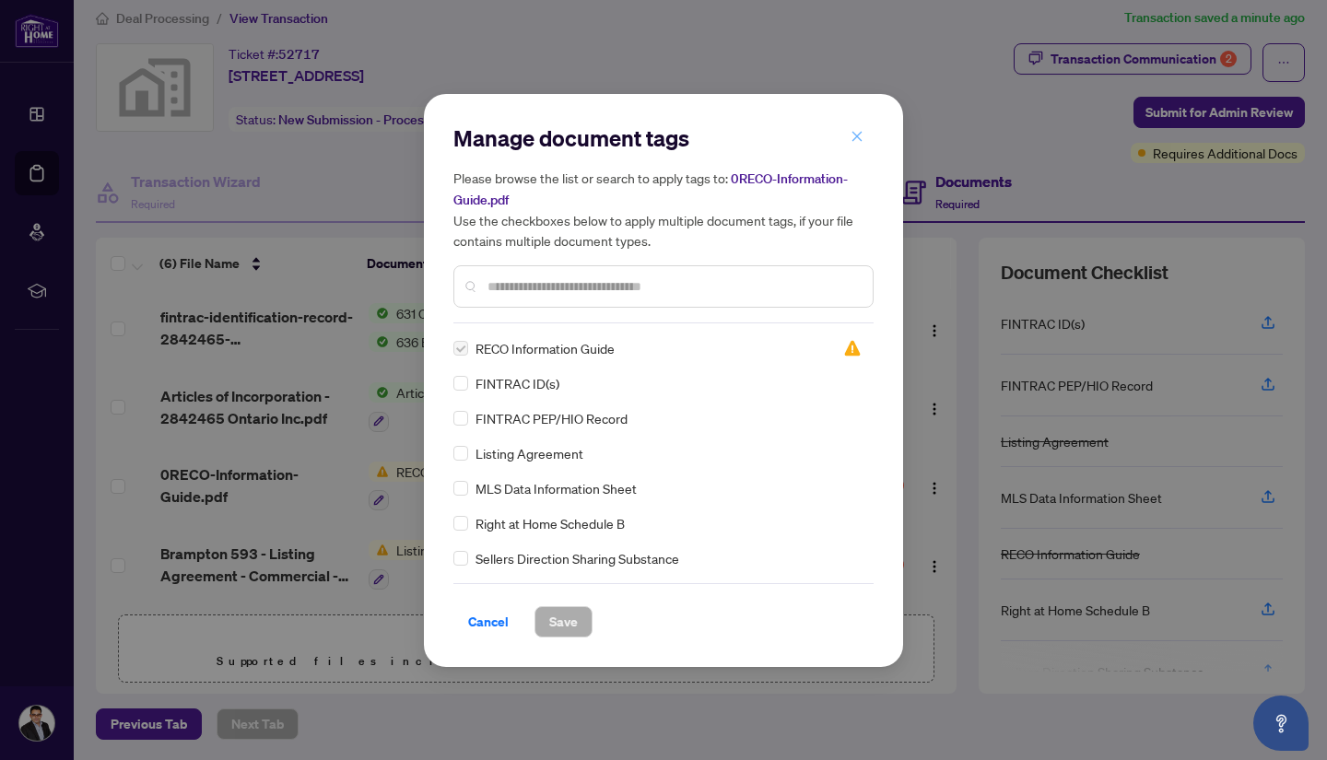
click at [854, 130] on span "button" at bounding box center [857, 137] width 13 height 29
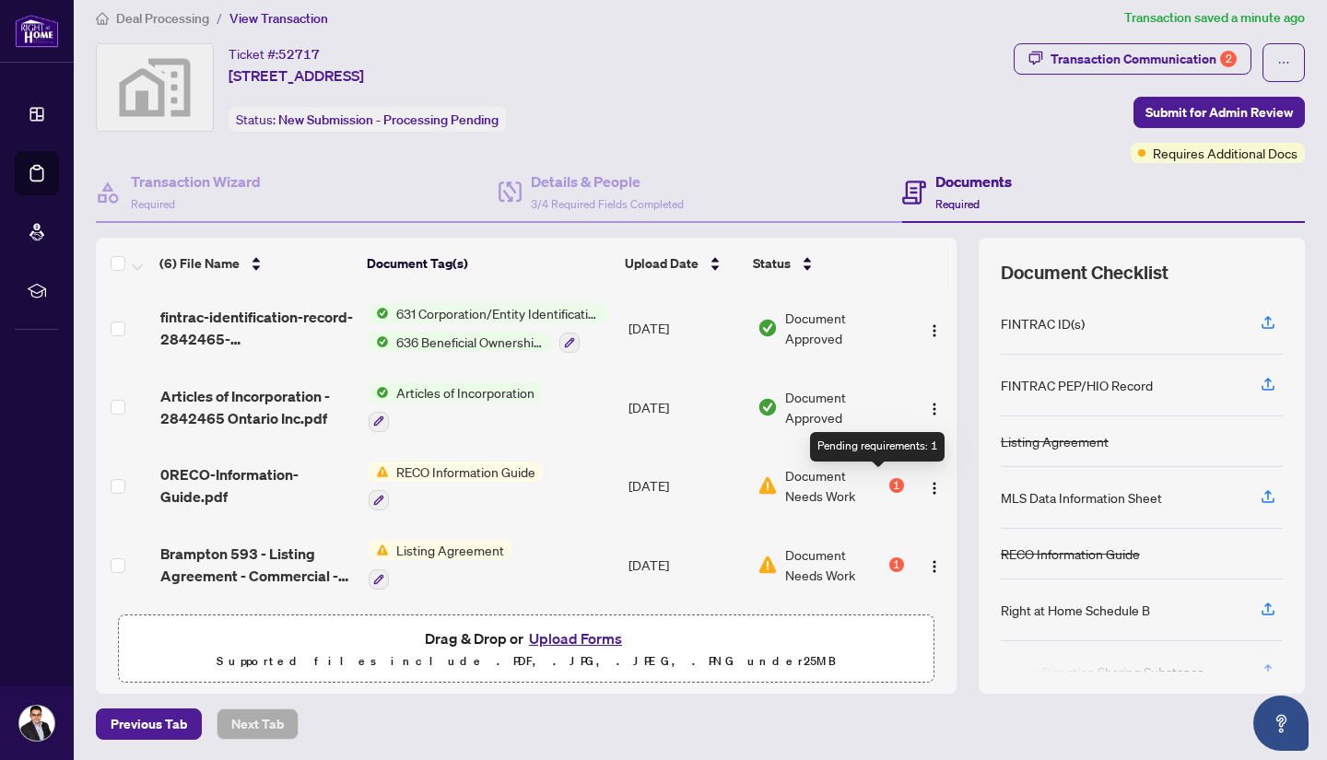
click at [889, 482] on div "1" at bounding box center [896, 485] width 15 height 15
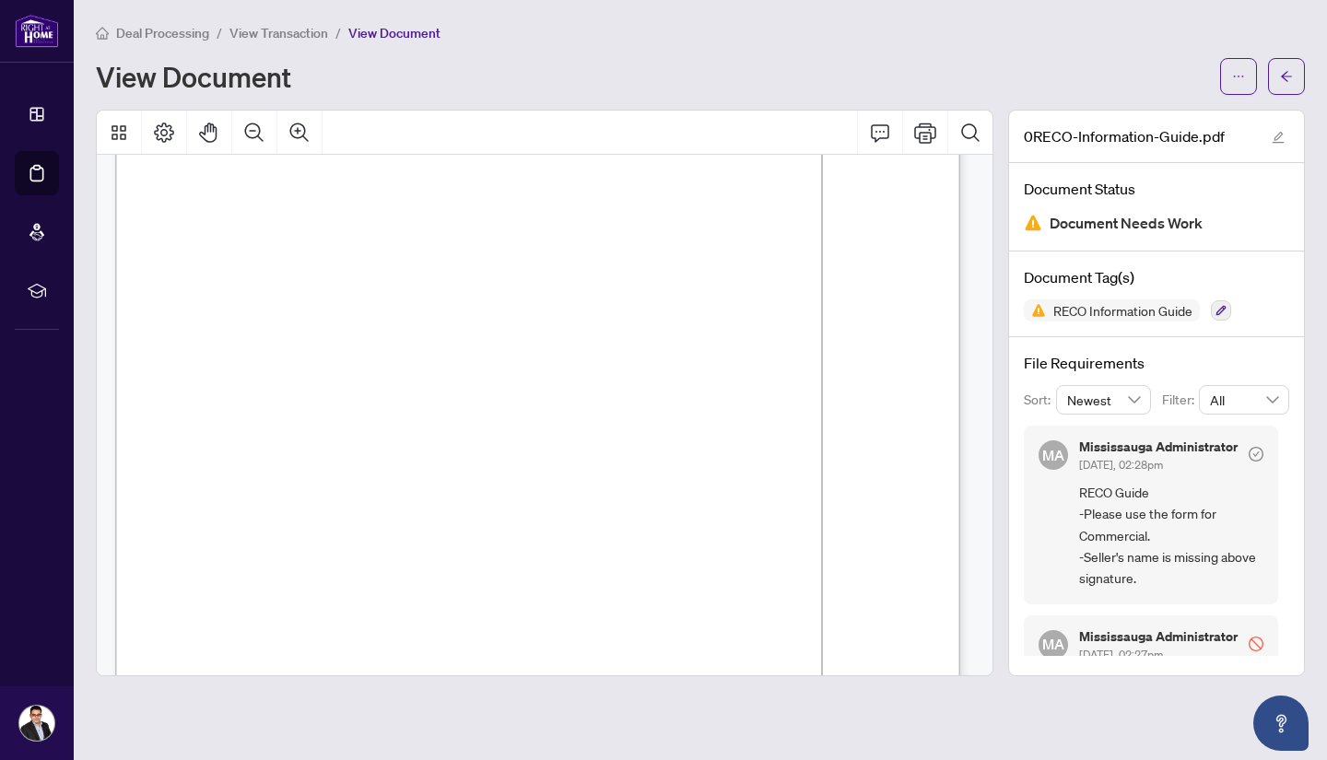
scroll to position [369, 0]
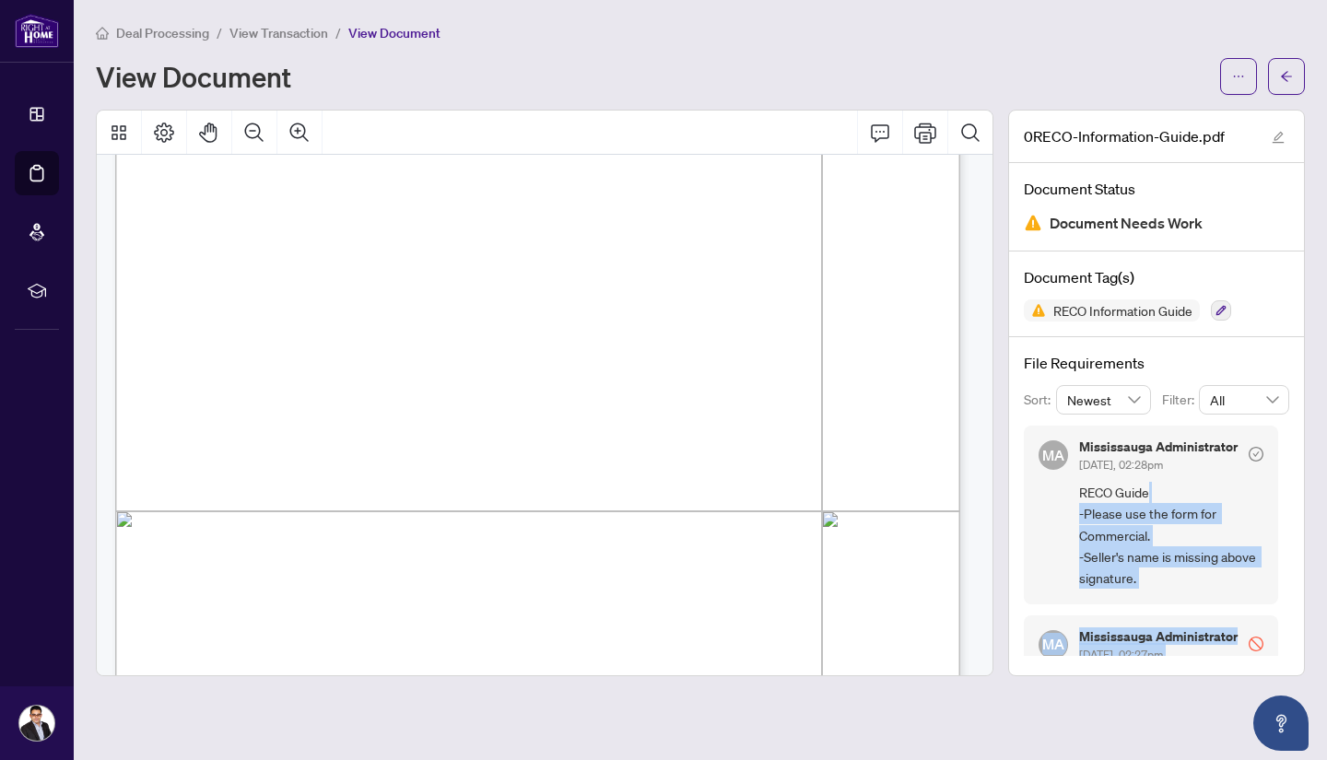
drag, startPoint x: 1292, startPoint y: 496, endPoint x: 1274, endPoint y: 622, distance: 127.6
click at [1274, 622] on div "File Requirements Sort: Newest Filter: All MA [GEOGRAPHIC_DATA] Administrator […" at bounding box center [1156, 504] width 295 height 334
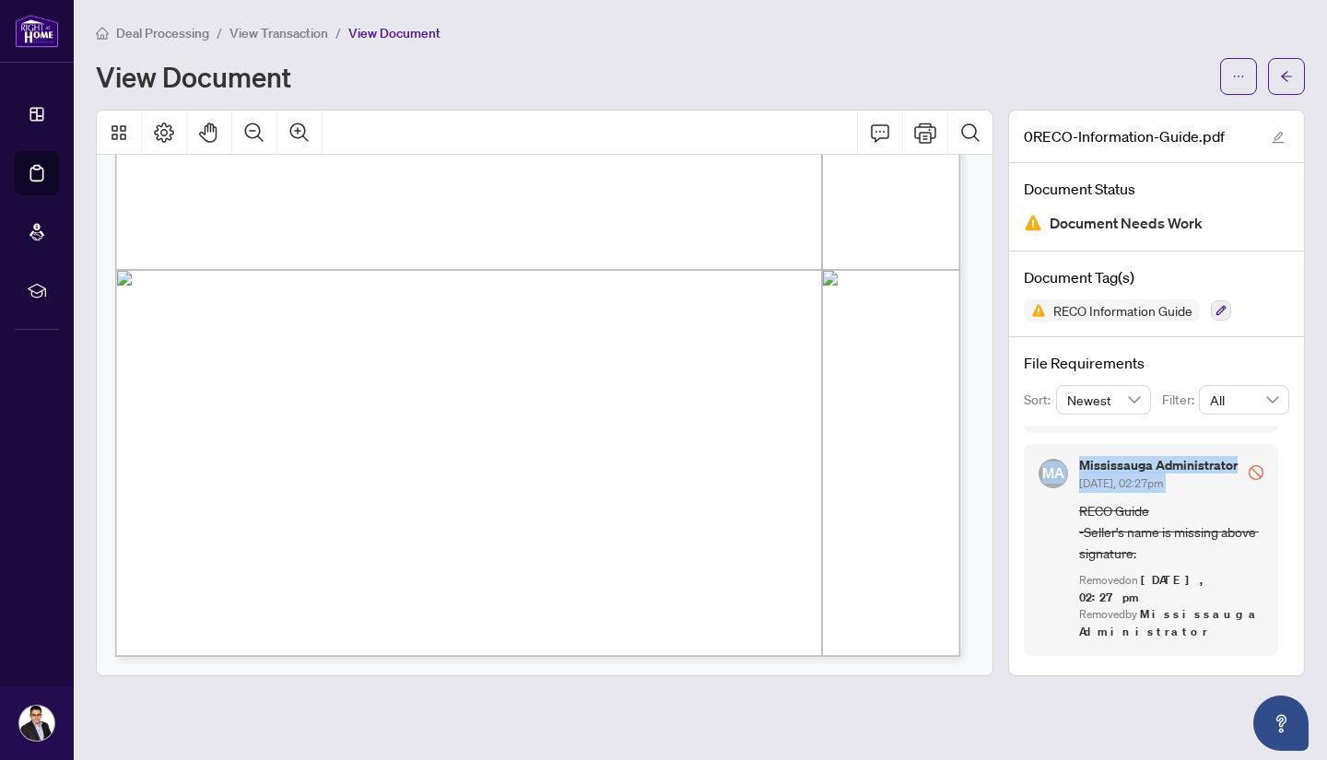
scroll to position [195, 0]
click at [1251, 465] on icon "stop" at bounding box center [1256, 472] width 15 height 15
click at [1130, 218] on span "Document Needs Work" at bounding box center [1126, 223] width 153 height 25
click at [1247, 79] on button "button" at bounding box center [1238, 76] width 37 height 37
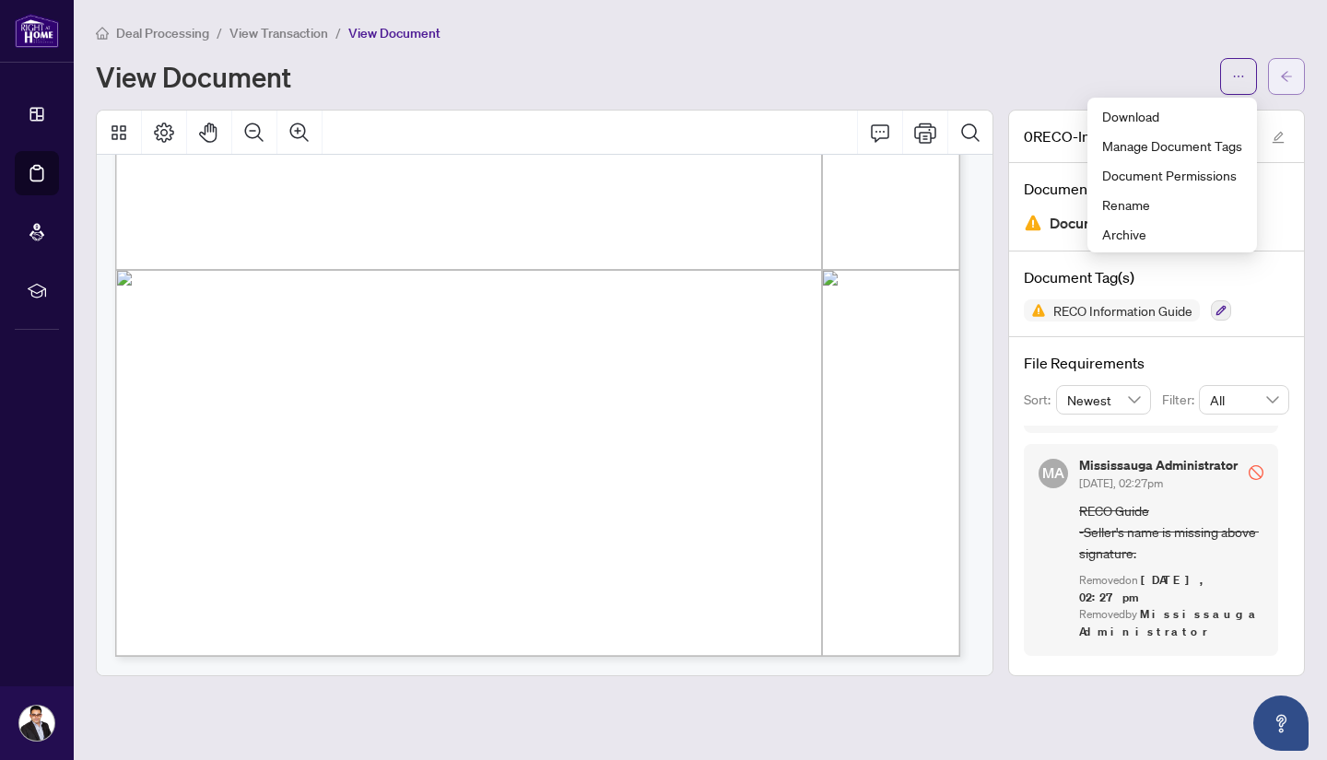
click at [1289, 76] on icon "arrow-left" at bounding box center [1286, 76] width 11 height 10
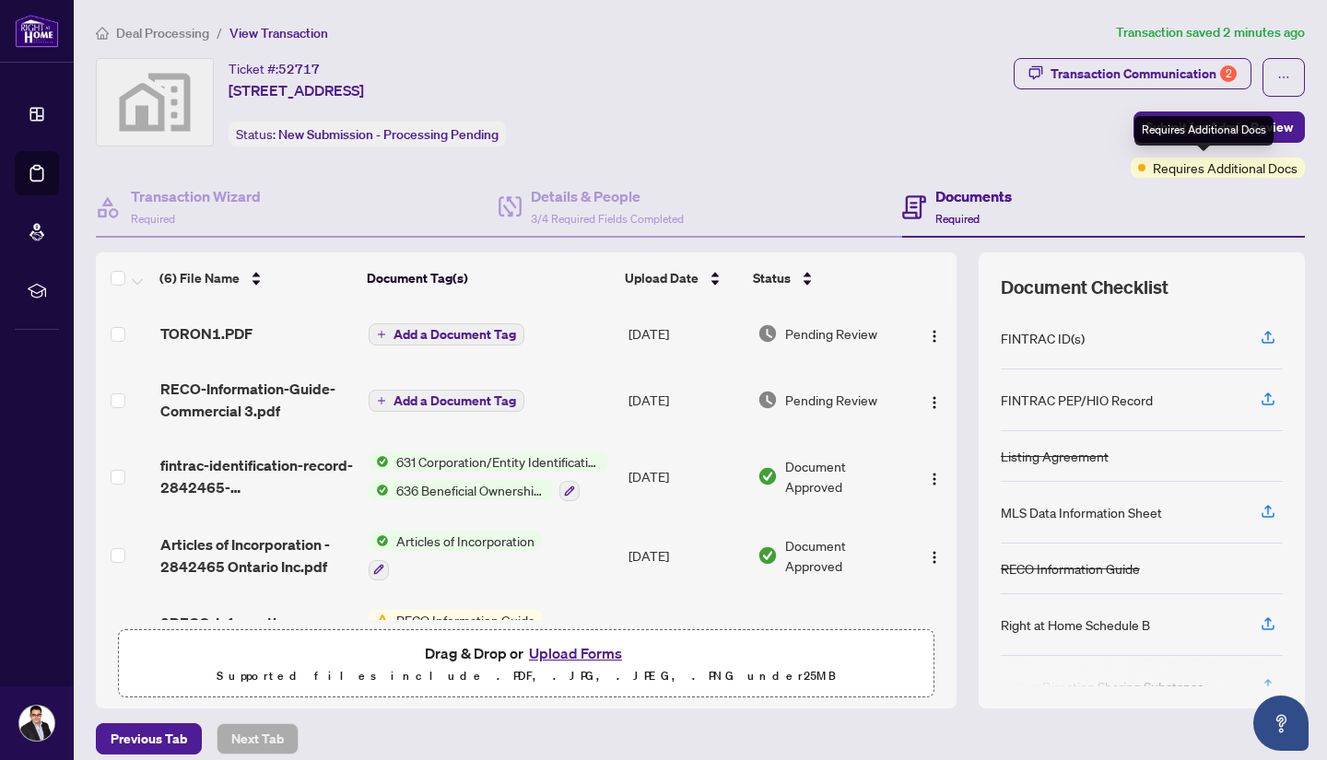
click at [1137, 170] on div "Requires Additional Docs" at bounding box center [1218, 168] width 174 height 20
click at [1137, 169] on div "Requires Additional Docs" at bounding box center [1218, 168] width 174 height 20
drag, startPoint x: 1199, startPoint y: 124, endPoint x: 1177, endPoint y: 185, distance: 64.7
click at [826, 205] on div "Ticket #: 52717 [STREET_ADDRESS] Status: New Submission - Processing Pending Tr…" at bounding box center [700, 383] width 1224 height 651
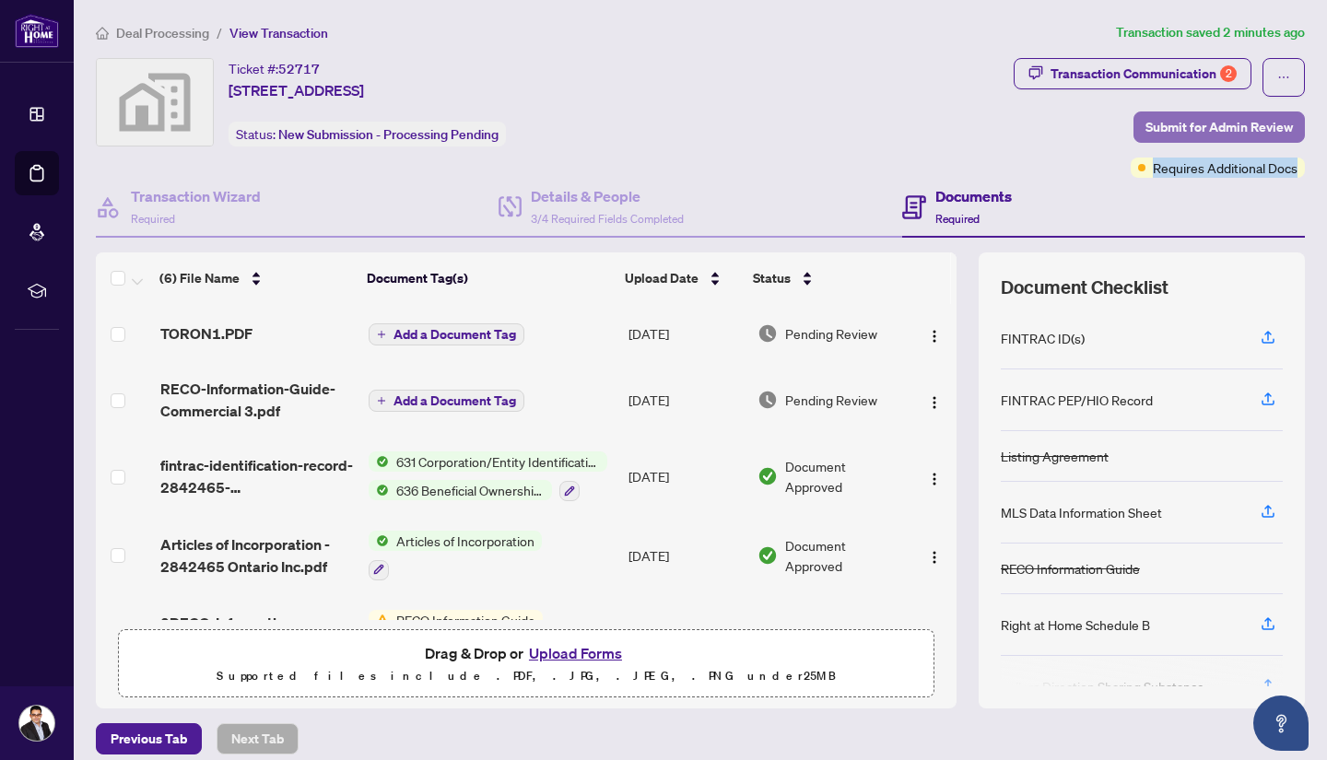
click at [1180, 126] on span "Submit for Admin Review" at bounding box center [1218, 126] width 147 height 29
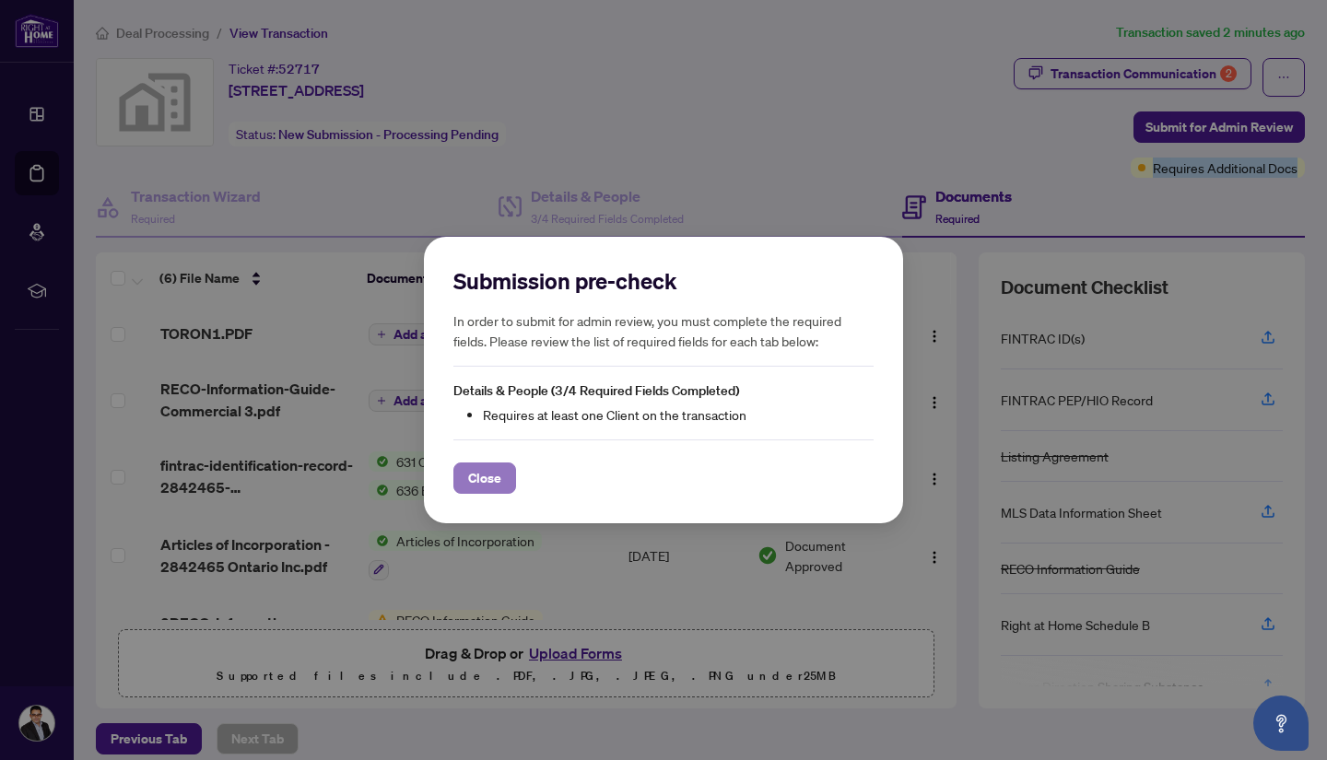
click at [504, 472] on button "Close" at bounding box center [484, 478] width 63 height 31
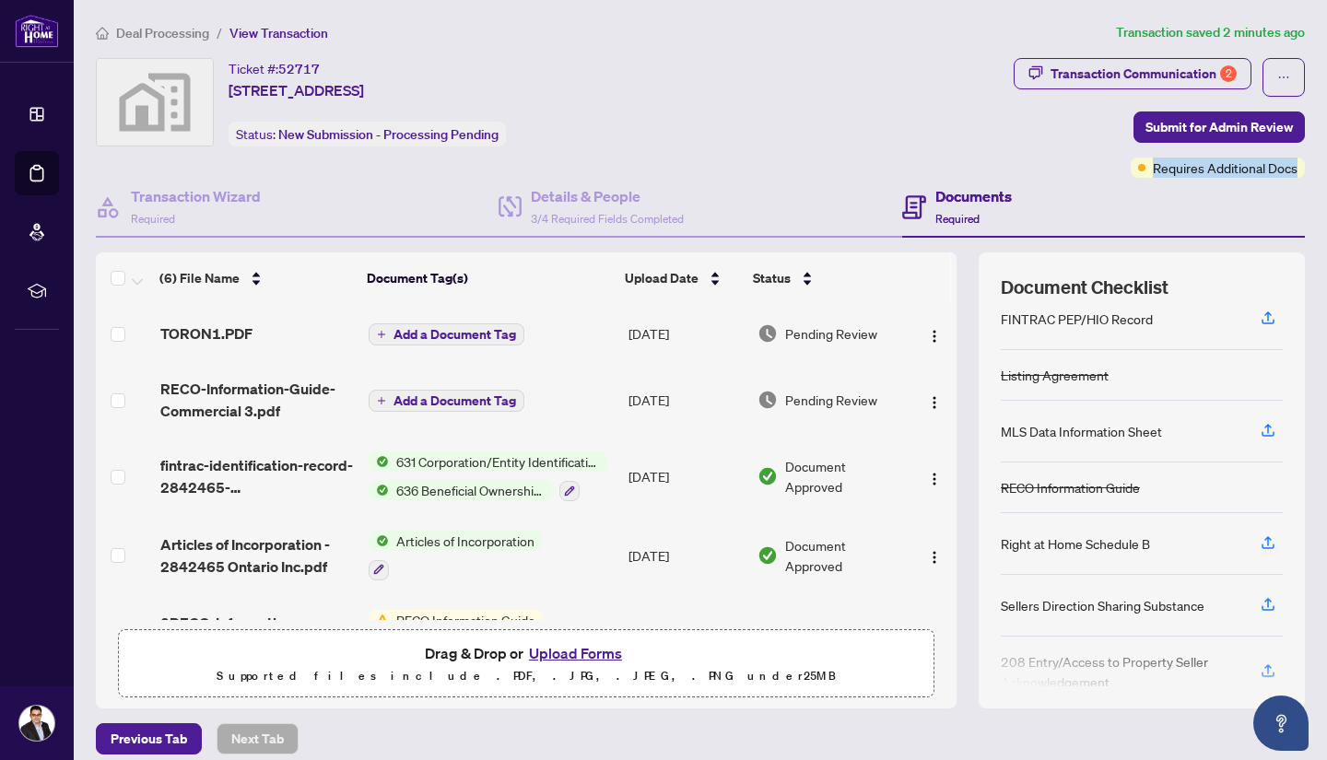
scroll to position [170, 0]
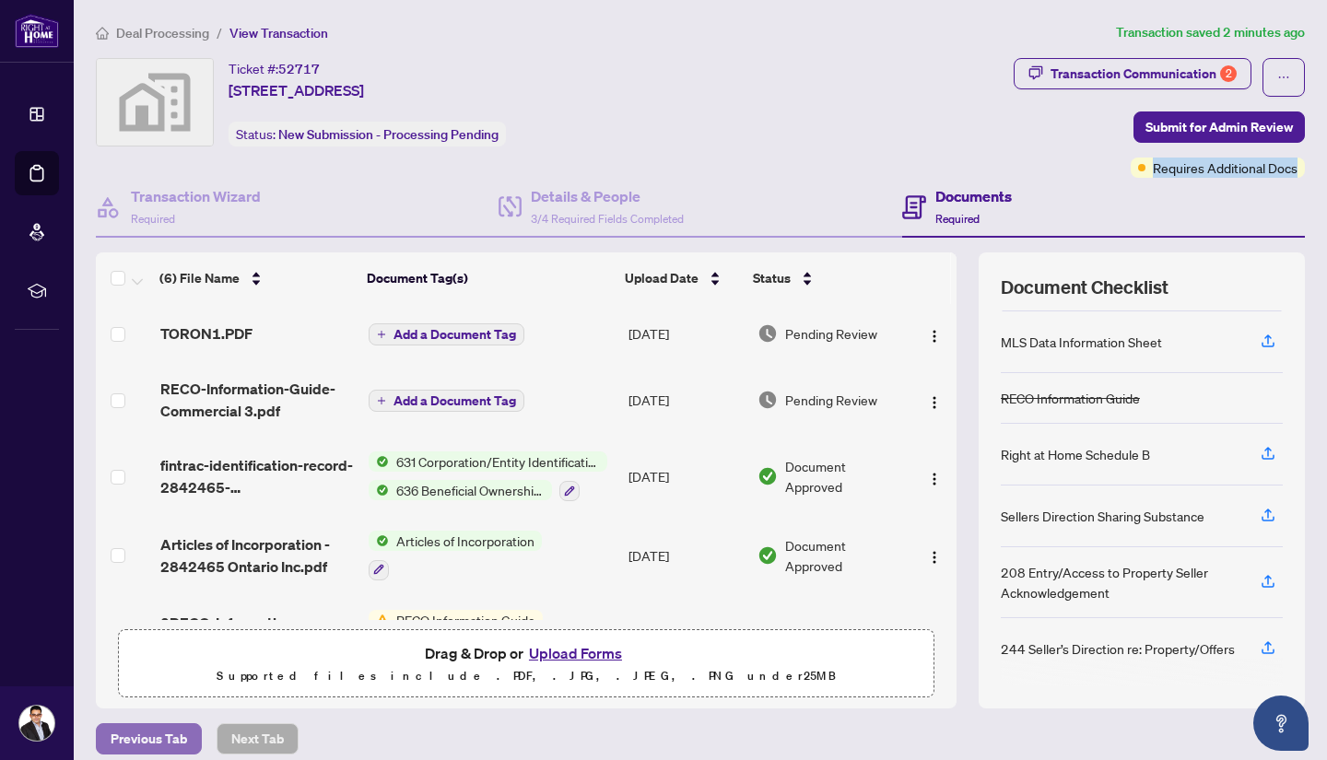
click at [160, 731] on span "Previous Tab" at bounding box center [149, 738] width 76 height 29
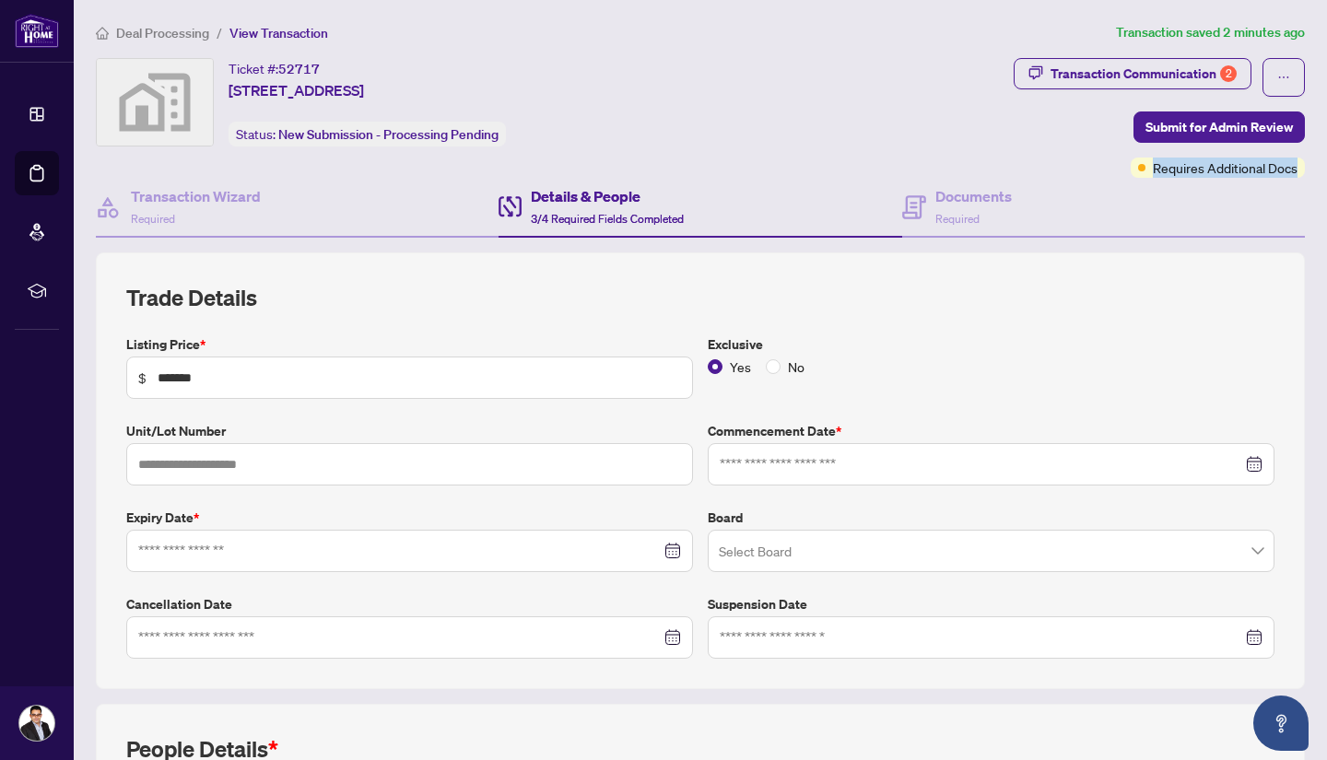
type input "**********"
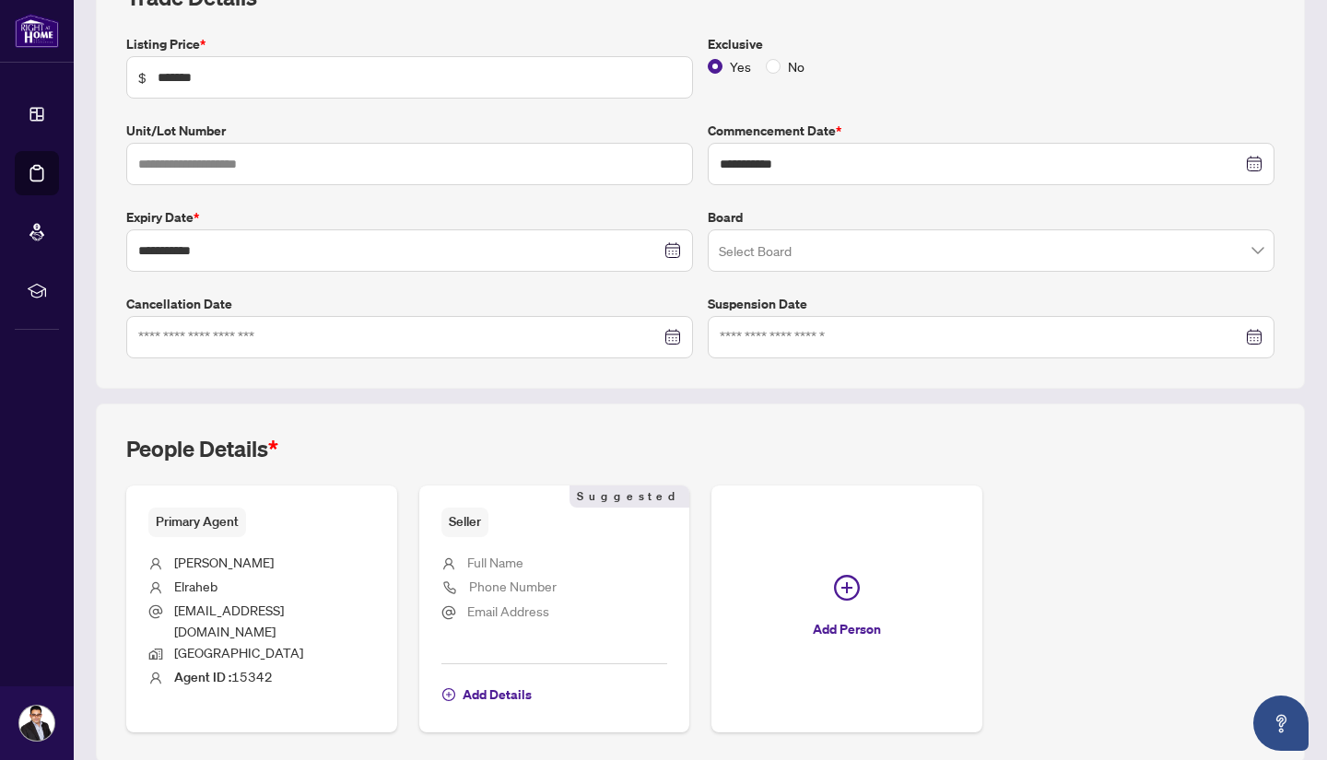
scroll to position [351, 0]
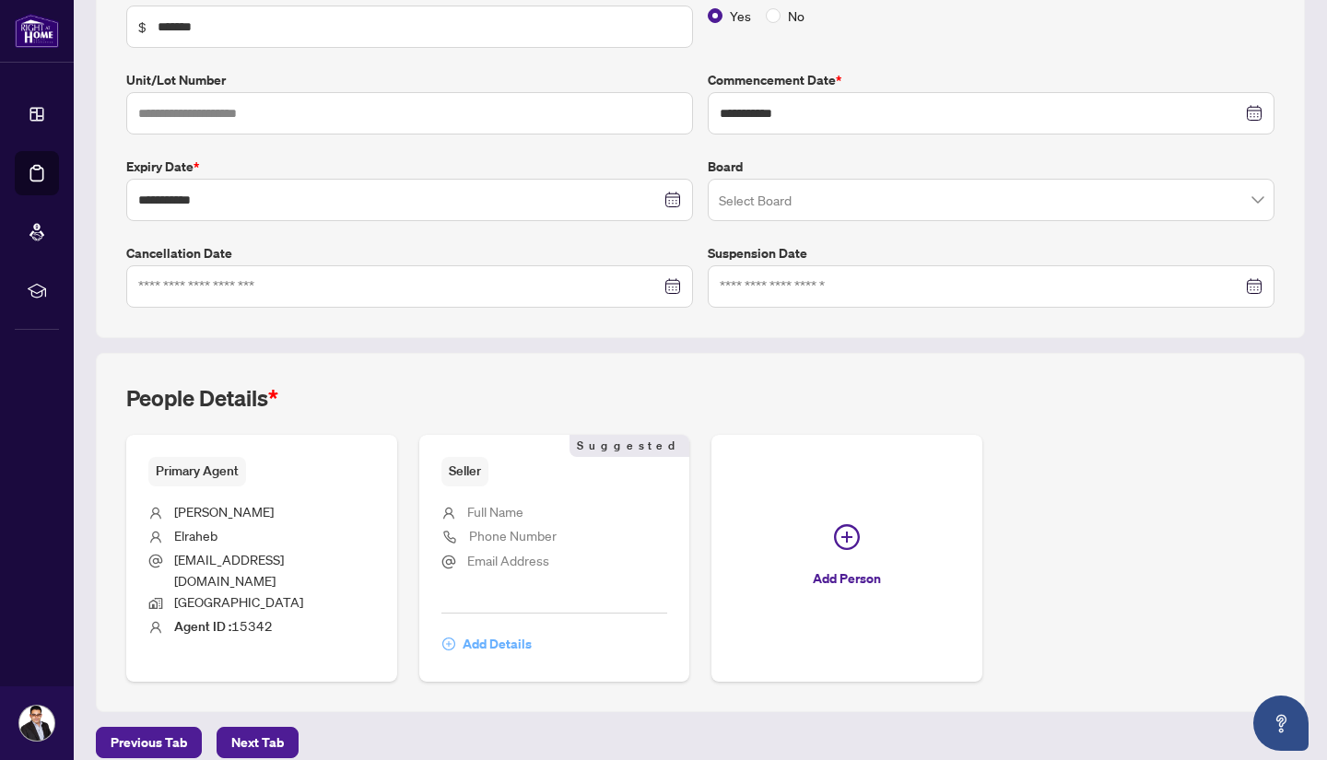
click at [493, 629] on span "Add Details" at bounding box center [497, 643] width 69 height 29
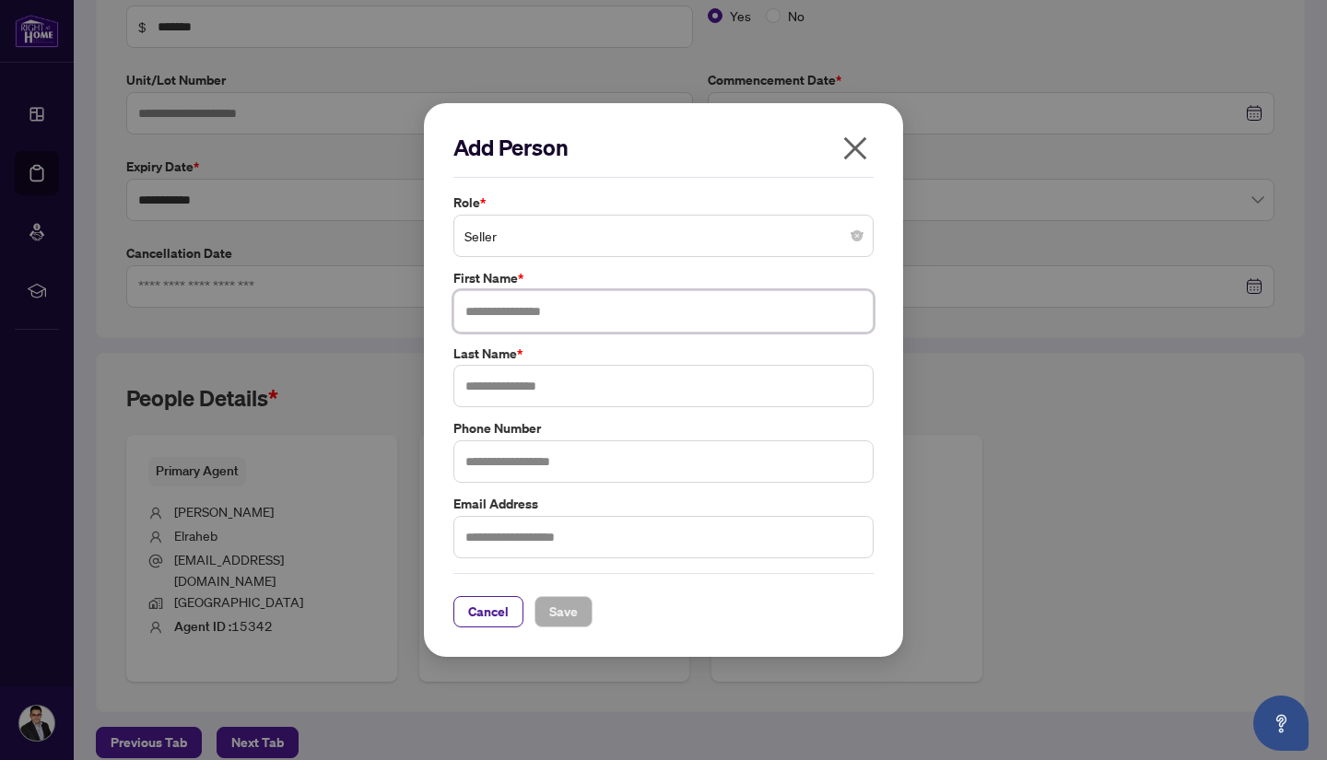
click at [525, 309] on input "text" at bounding box center [663, 311] width 420 height 42
click at [767, 242] on span "Seller" at bounding box center [663, 235] width 398 height 35
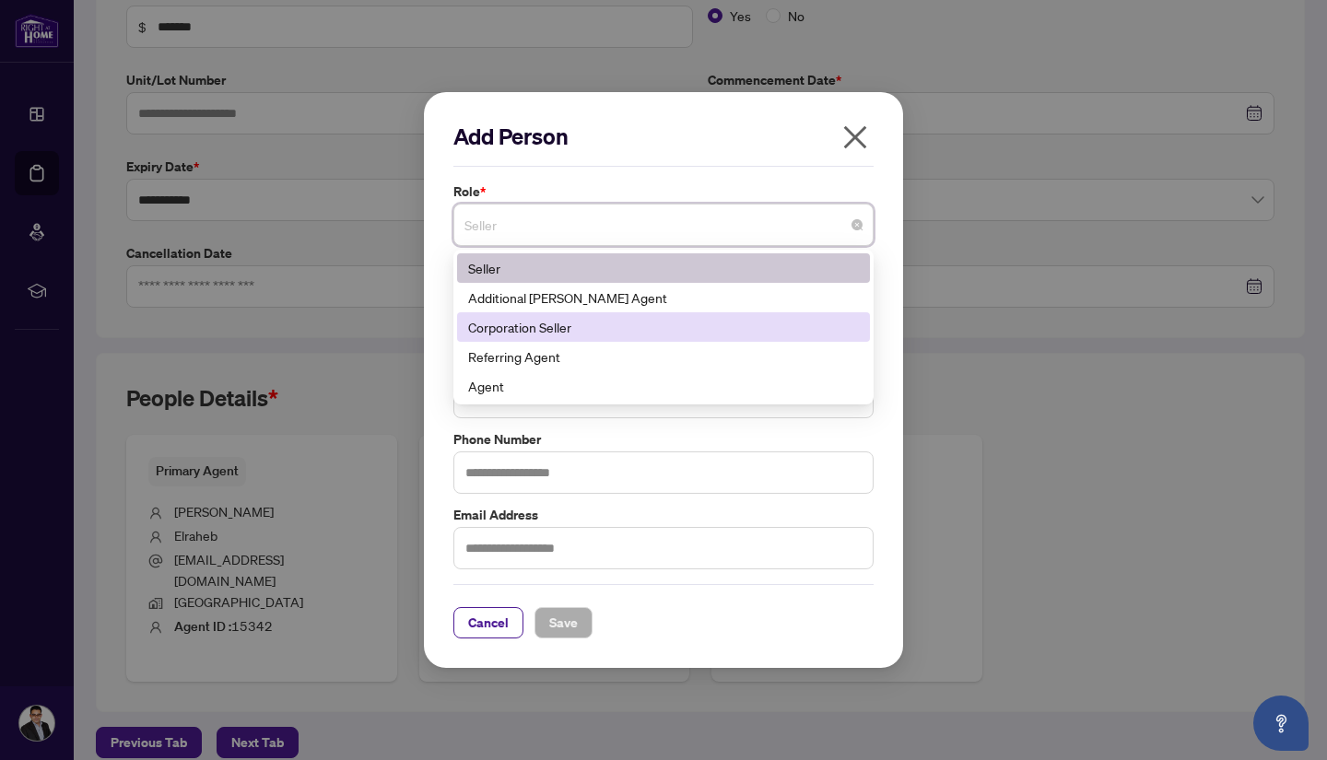
click at [584, 328] on div "Corporation Seller" at bounding box center [663, 327] width 391 height 20
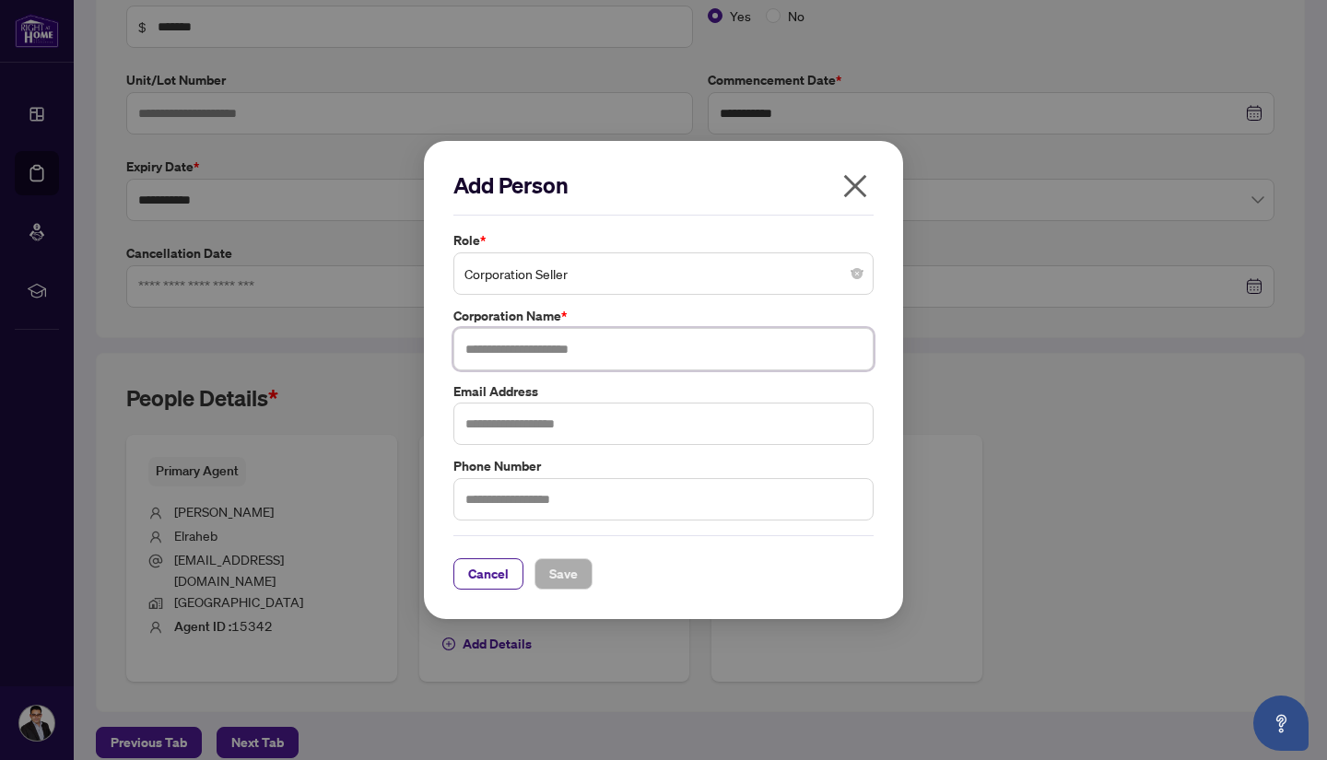
click at [558, 350] on input "text" at bounding box center [663, 349] width 420 height 42
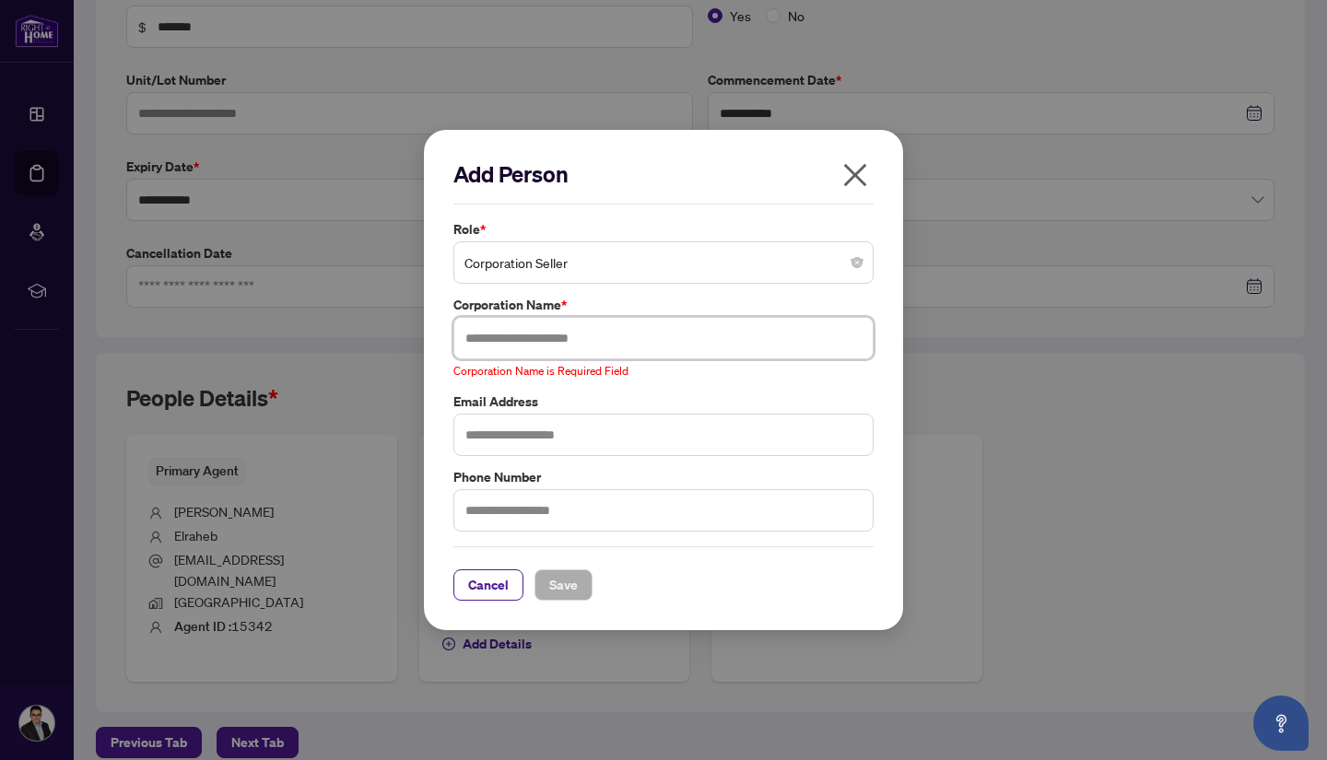
paste input "**********"
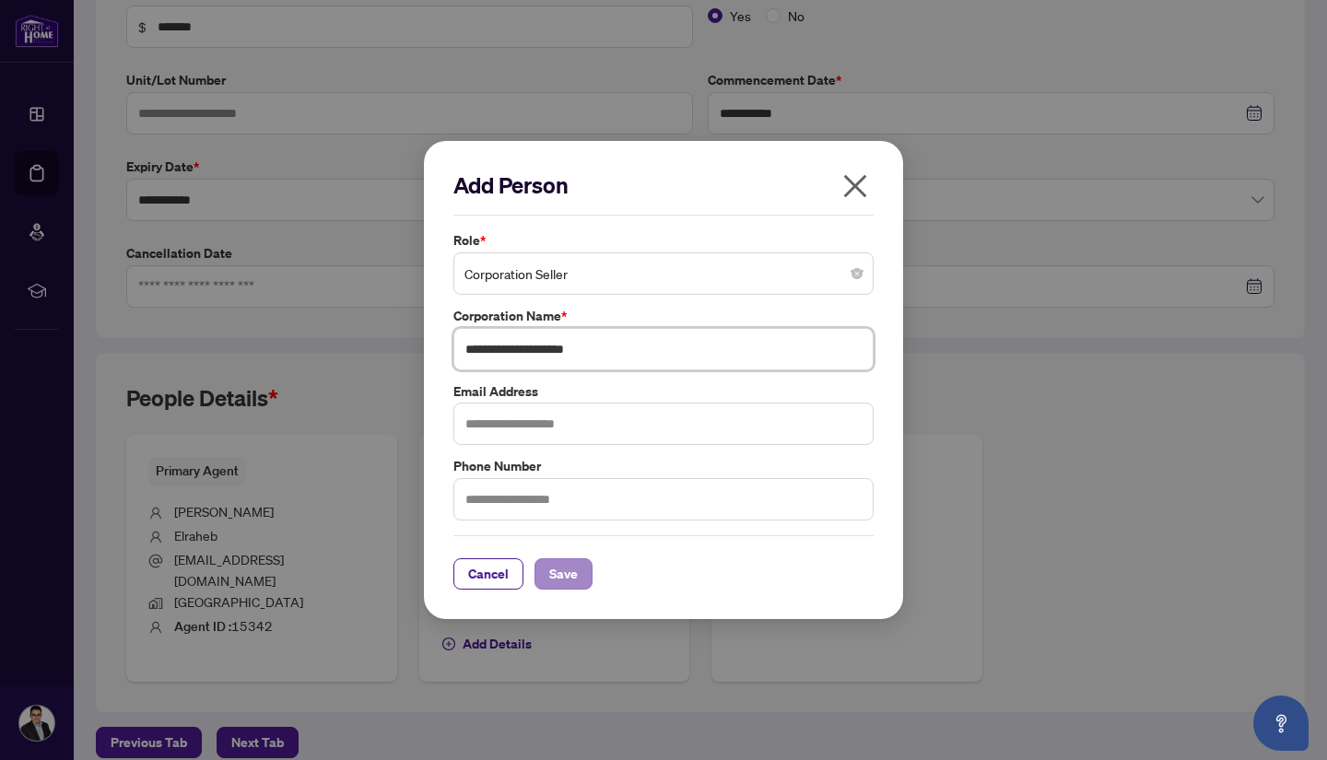
type input "**********"
click at [554, 582] on span "Save" at bounding box center [563, 573] width 29 height 29
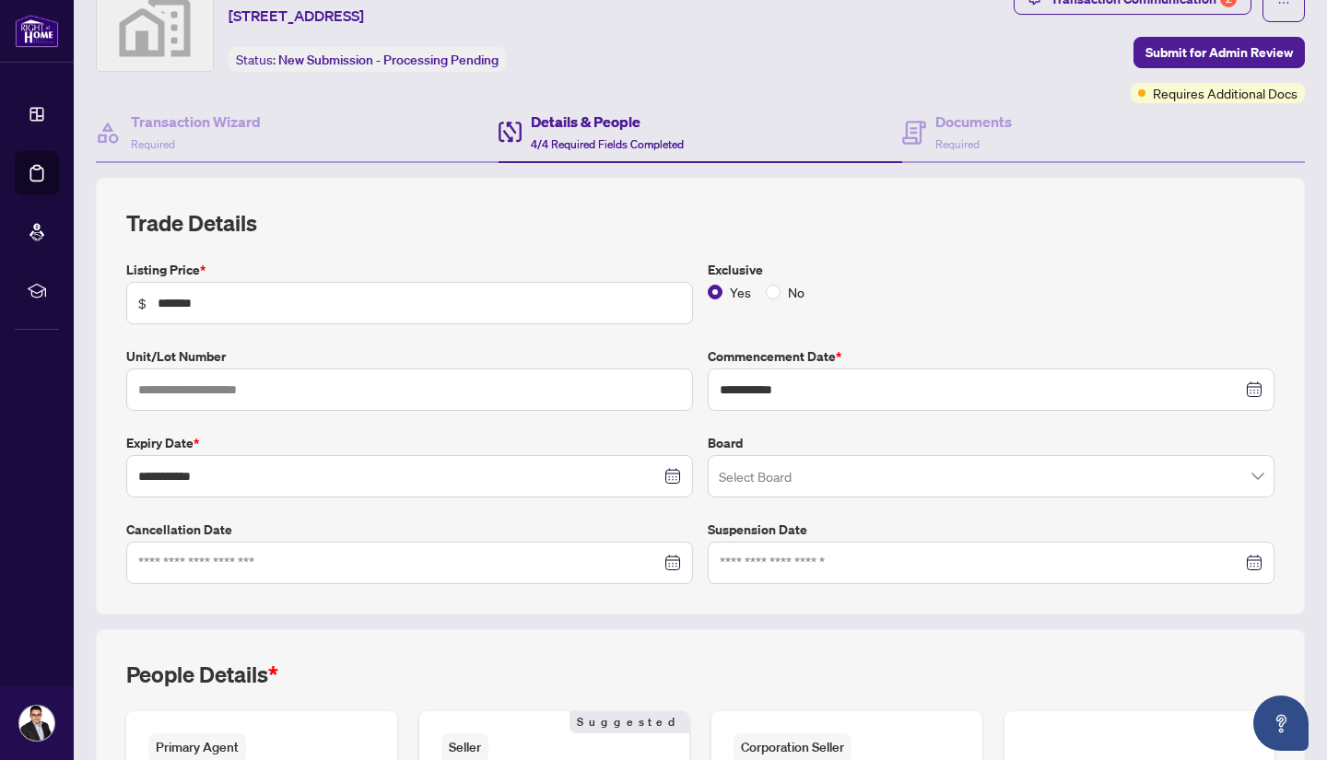
scroll to position [0, 0]
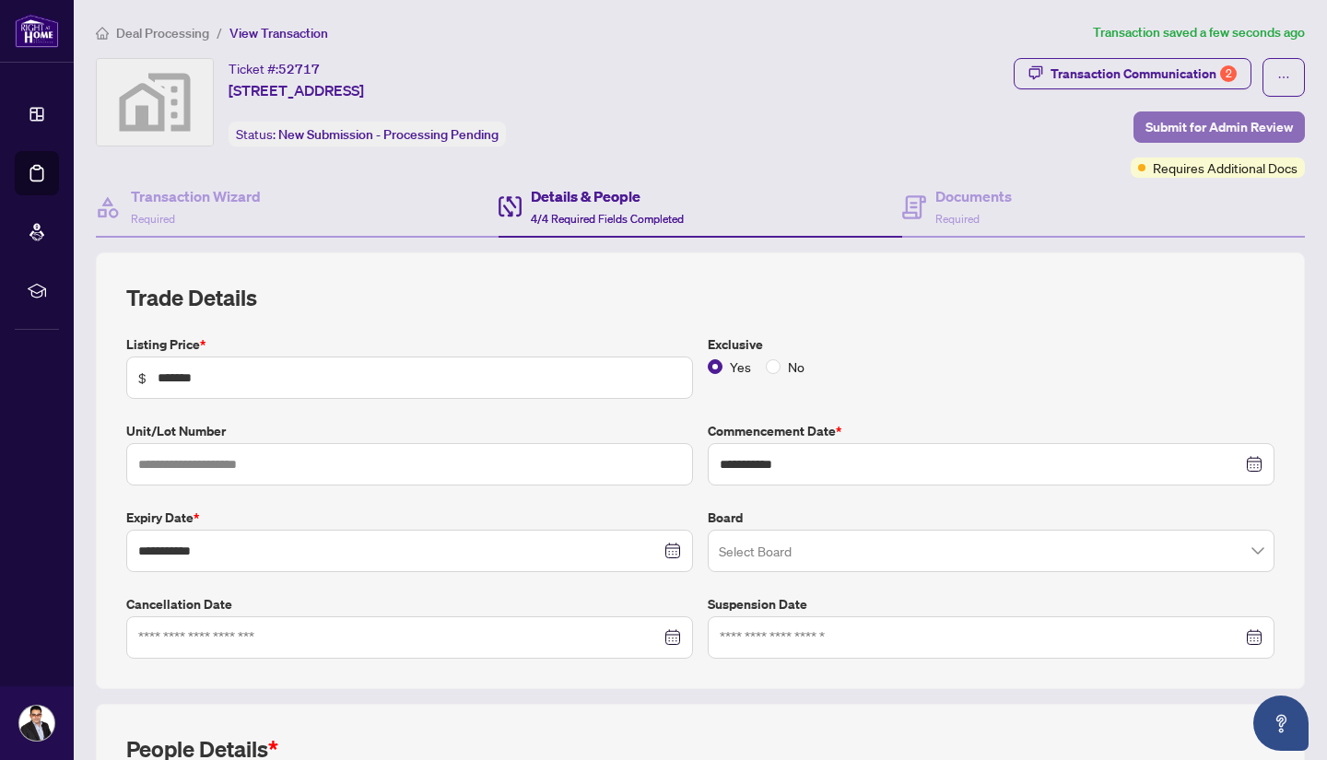
click at [1207, 116] on span "Submit for Admin Review" at bounding box center [1218, 126] width 147 height 29
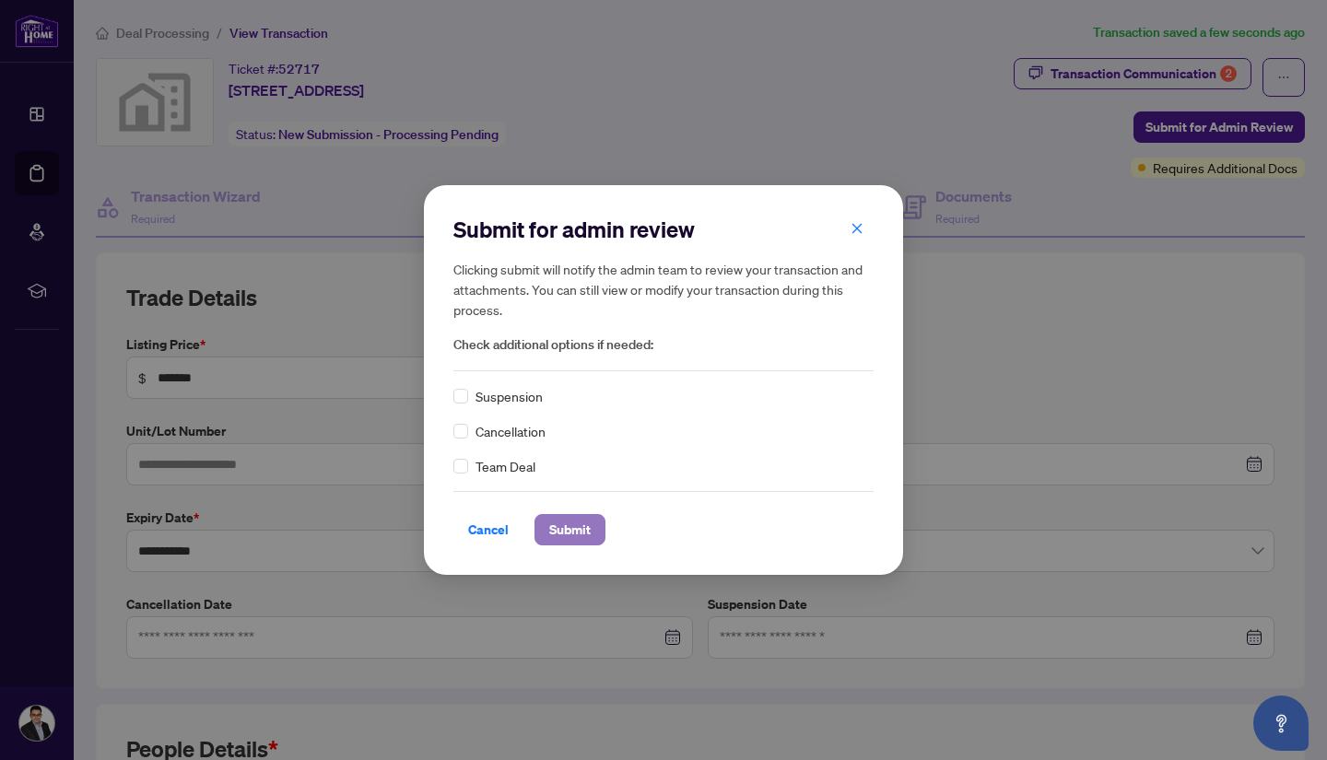
click at [562, 531] on span "Submit" at bounding box center [569, 529] width 41 height 29
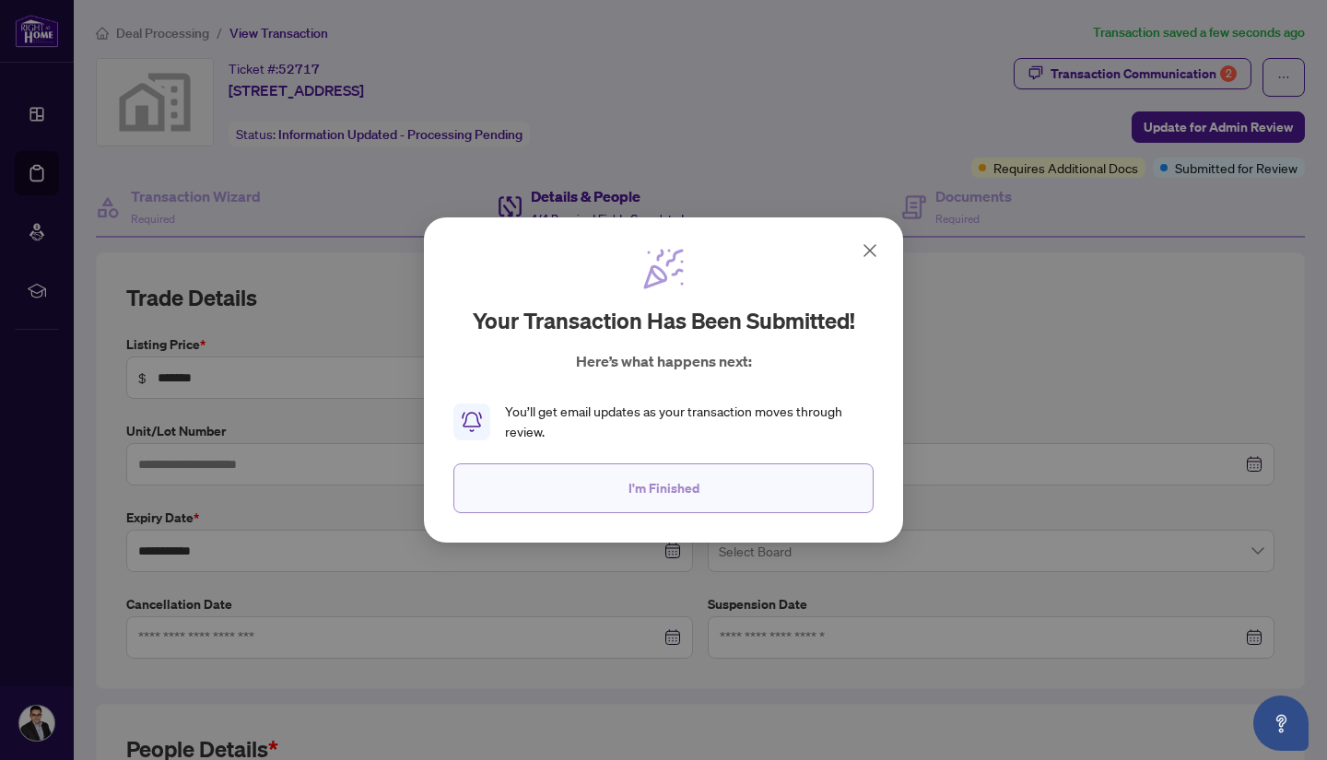
click at [675, 490] on span "I'm Finished" at bounding box center [663, 488] width 71 height 29
